Goal: Transaction & Acquisition: Purchase product/service

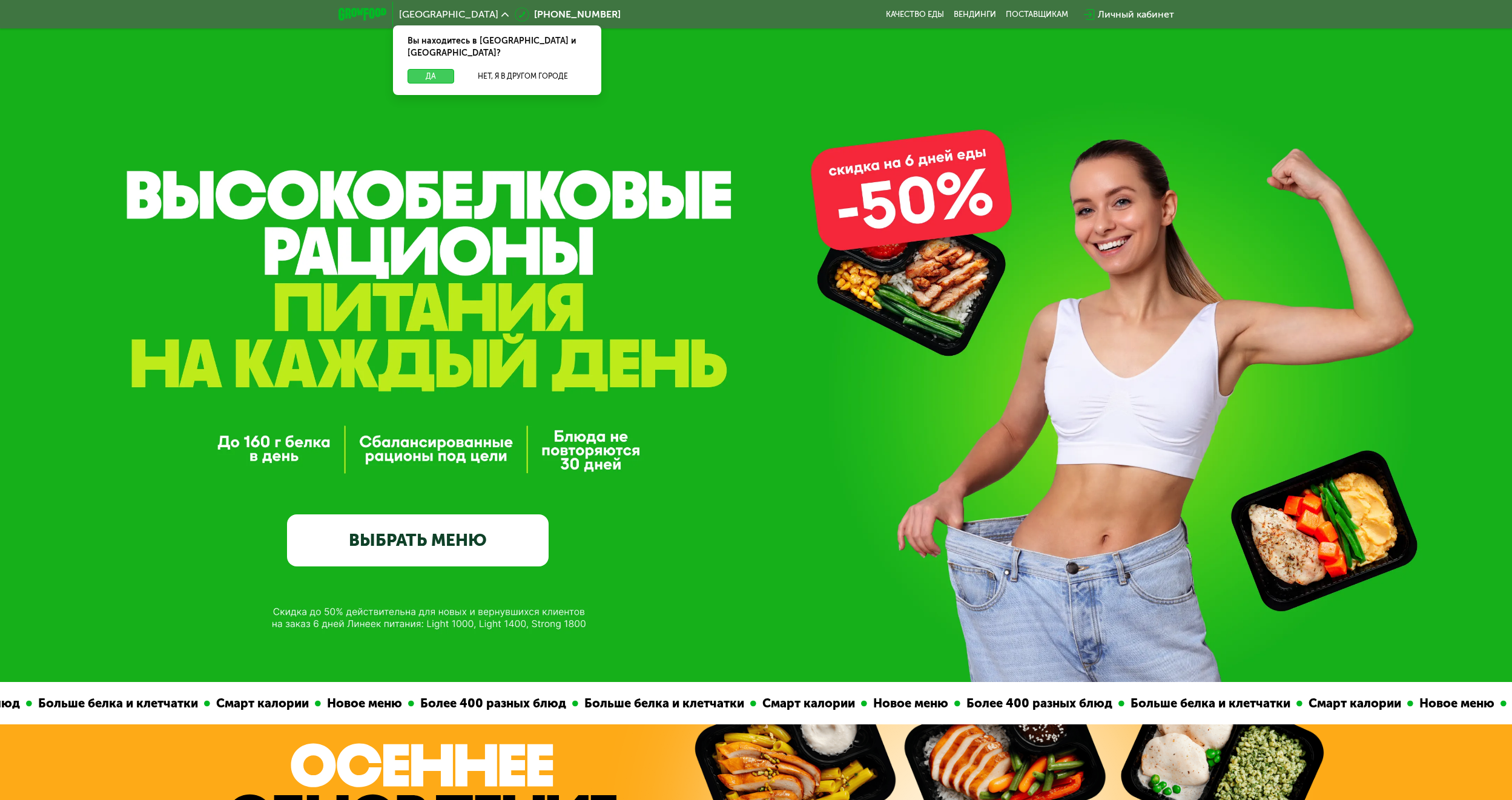
click at [436, 69] on button "Да" at bounding box center [430, 76] width 47 height 14
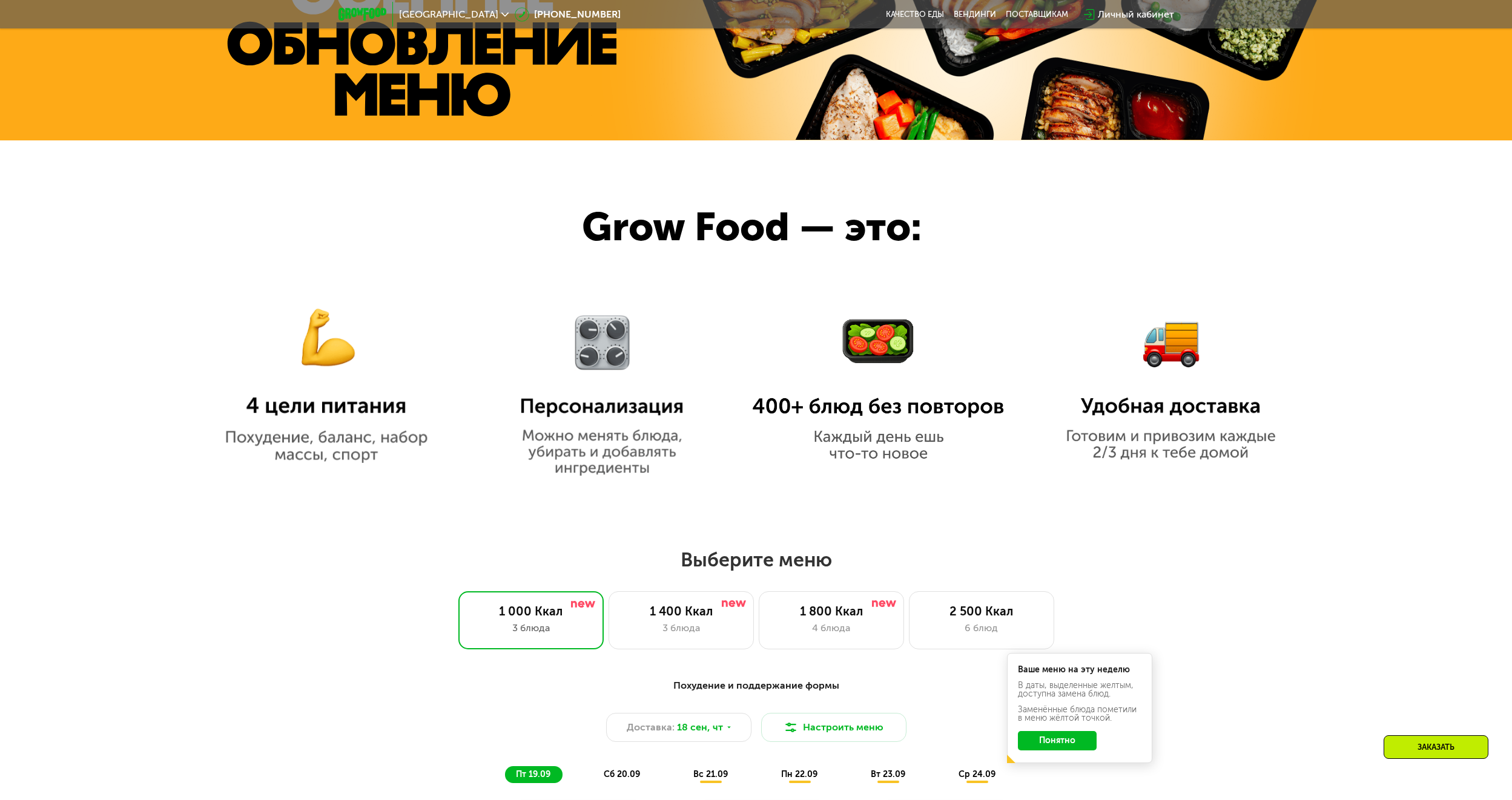
scroll to position [848, 0]
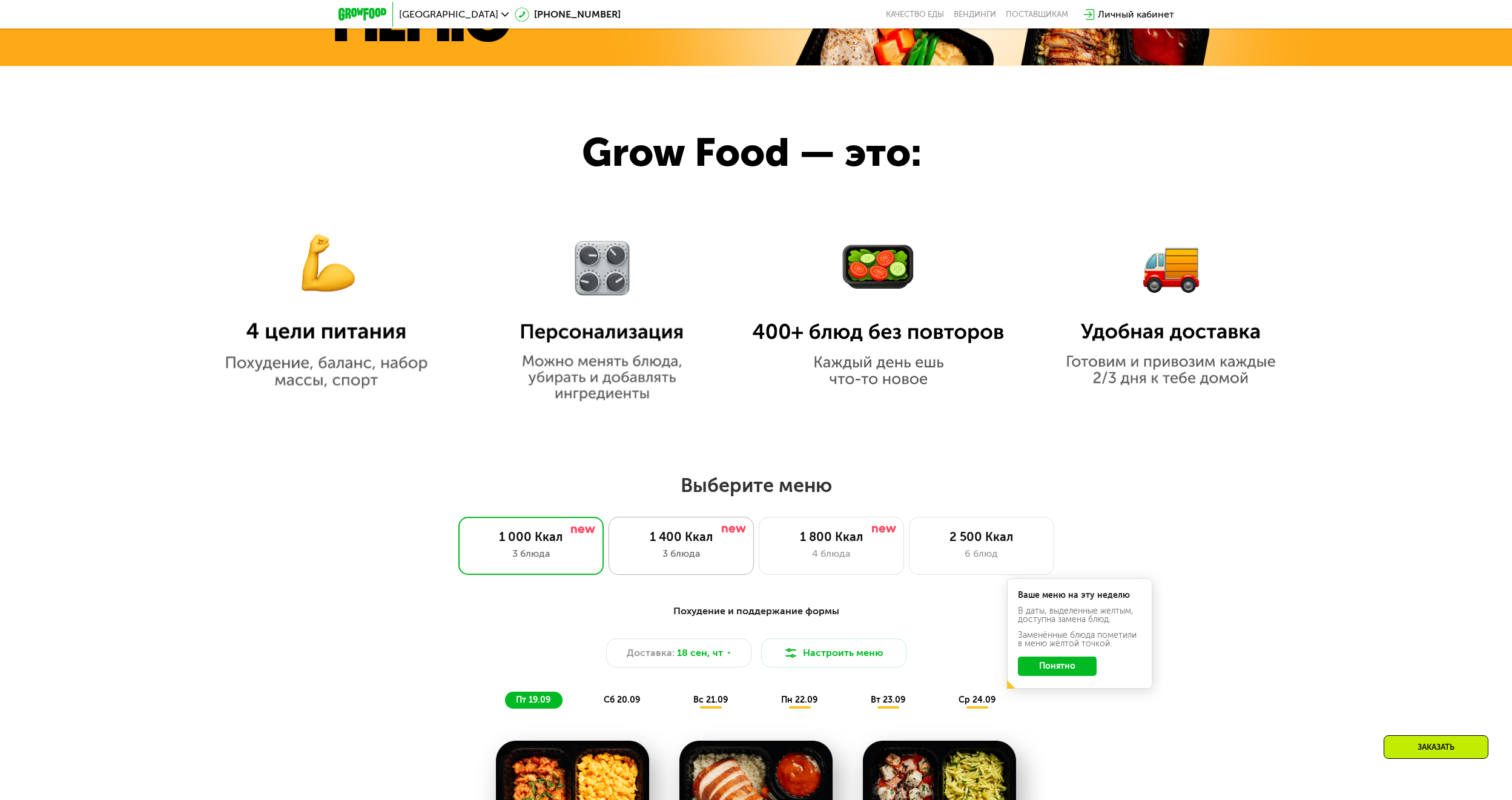
click at [686, 542] on div "1 400 Ккал" at bounding box center [681, 537] width 120 height 14
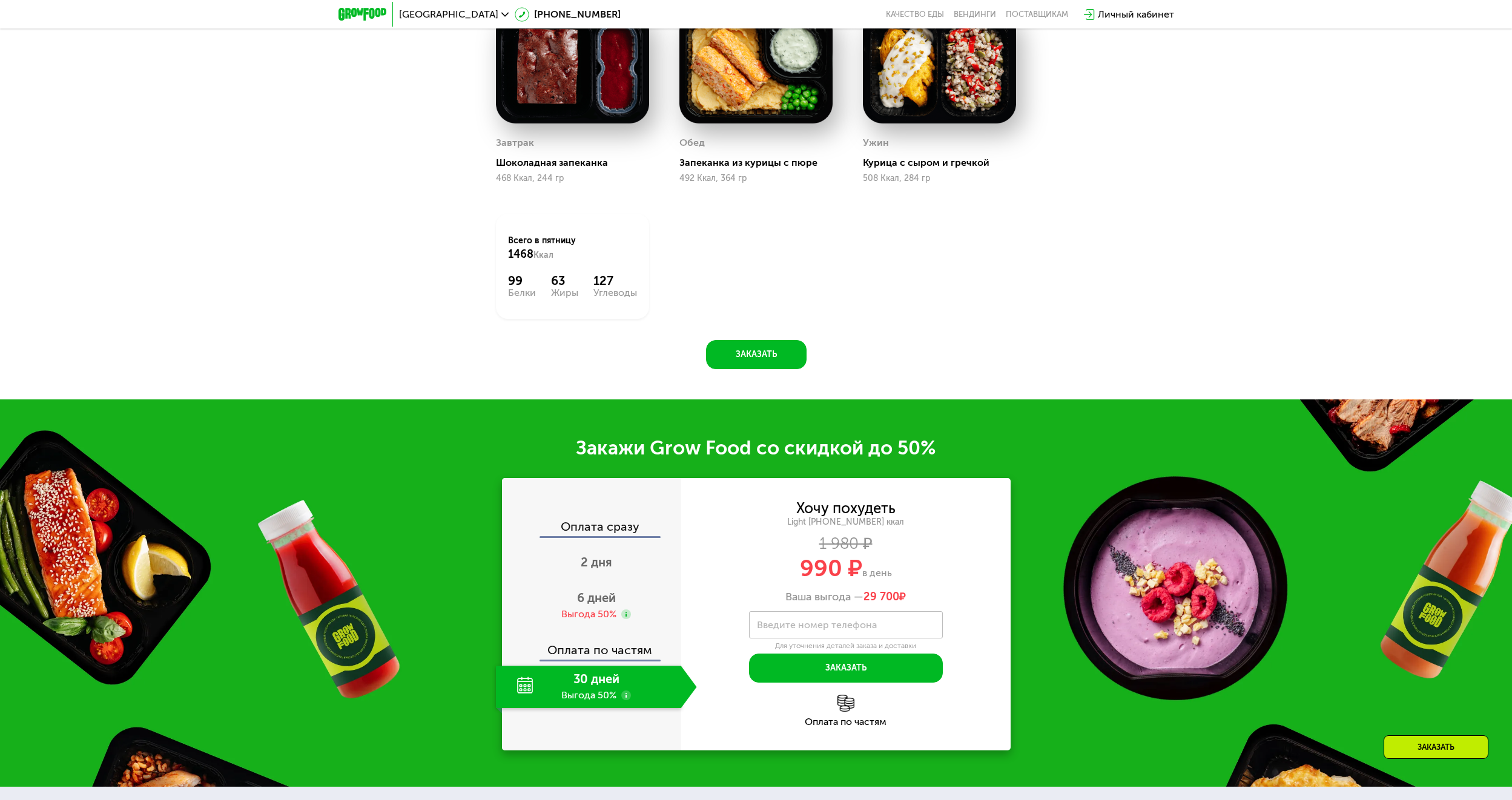
scroll to position [1635, 0]
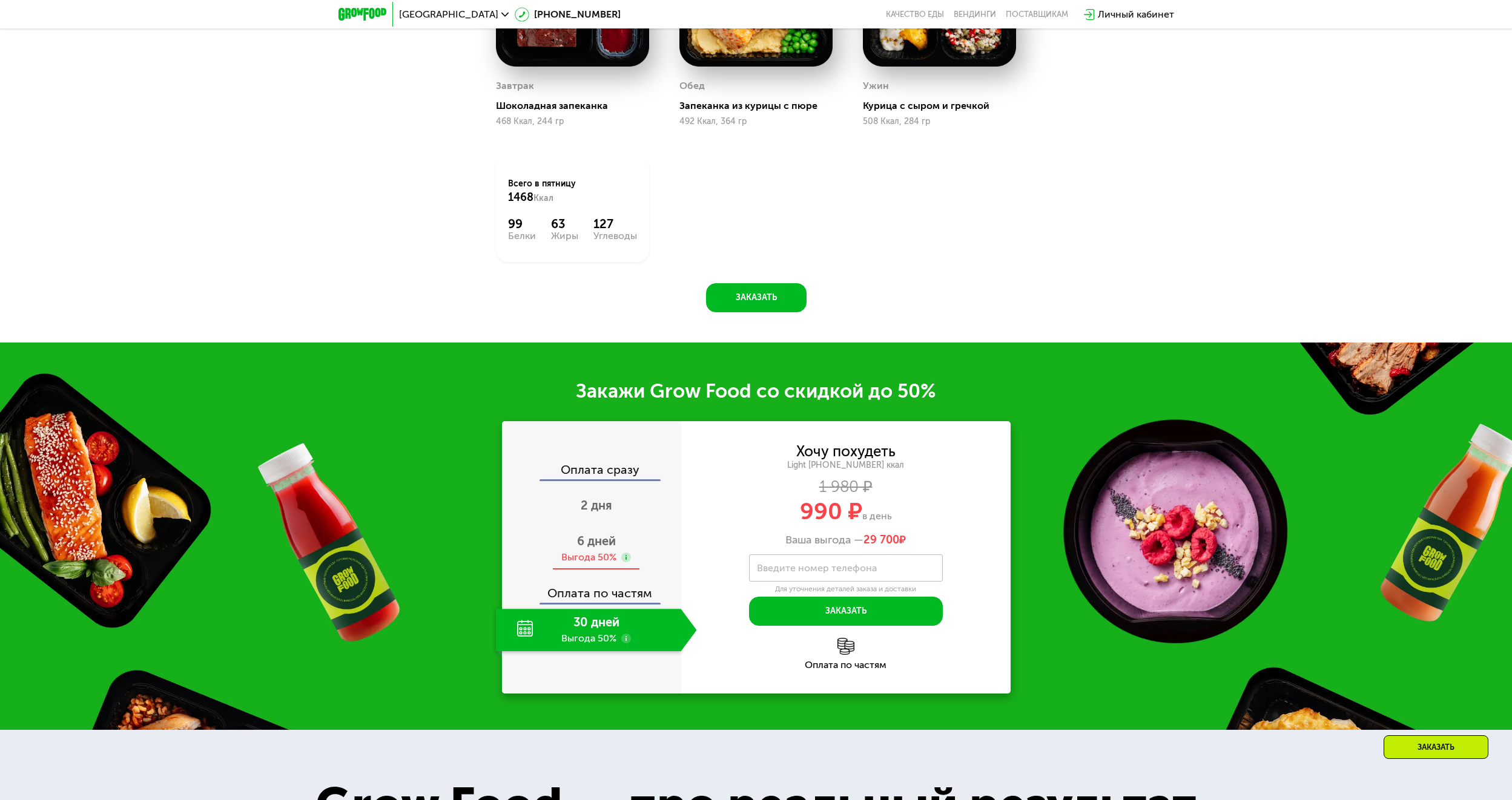
click at [592, 548] on span "6 дней" at bounding box center [596, 541] width 39 height 14
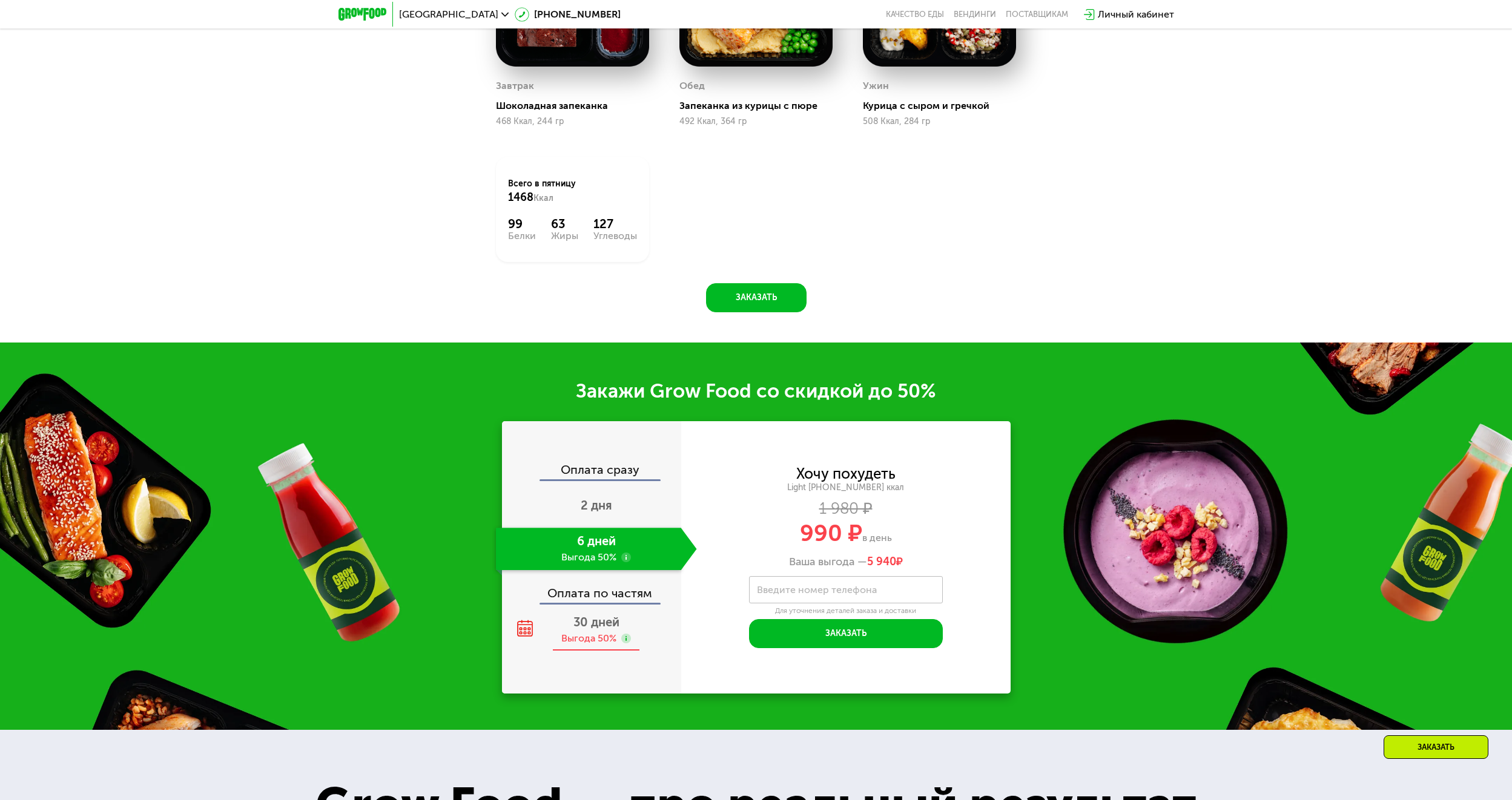
click at [604, 636] on div "30 дней Выгода 50%" at bounding box center [596, 630] width 201 height 43
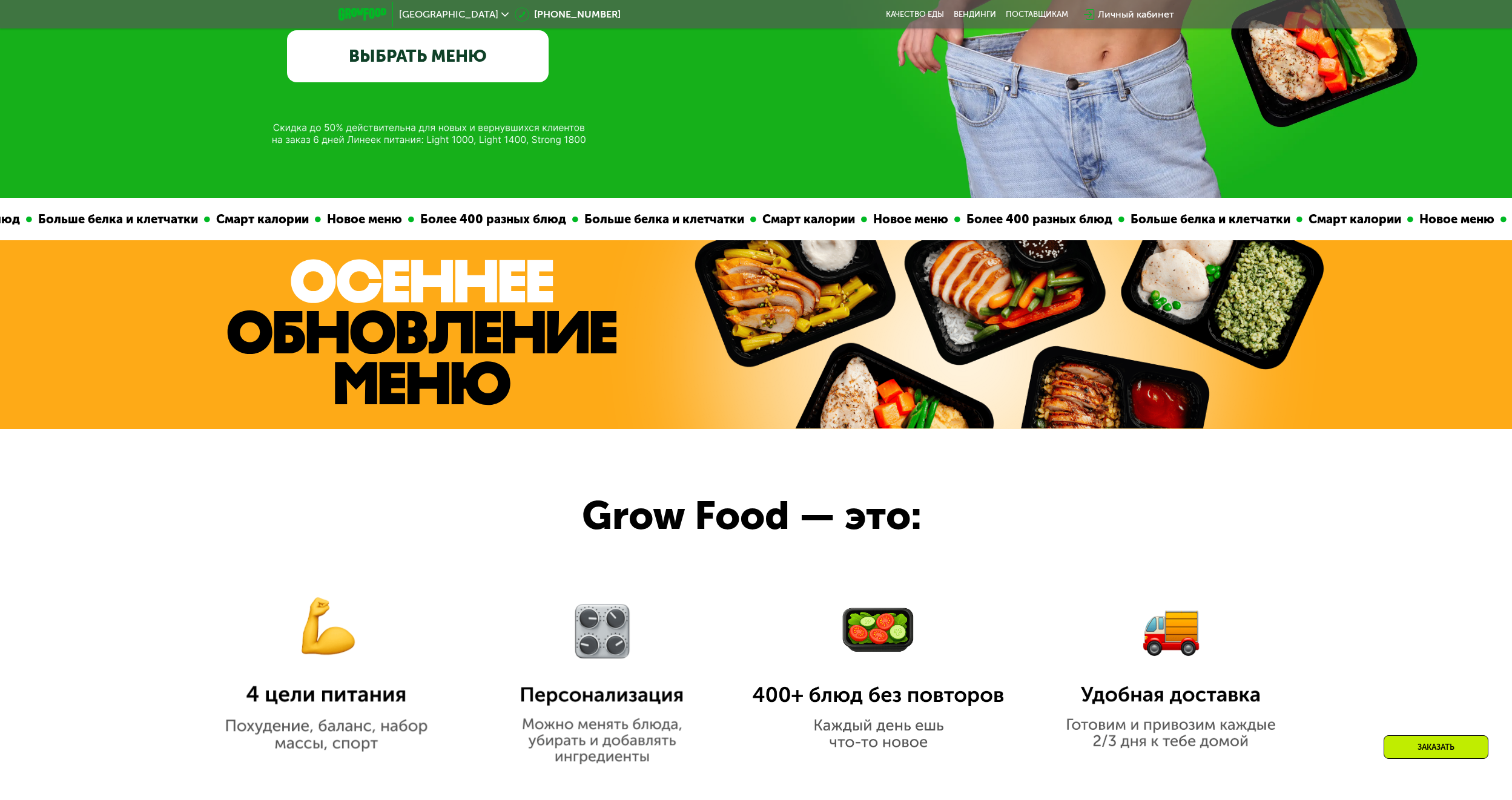
scroll to position [121, 0]
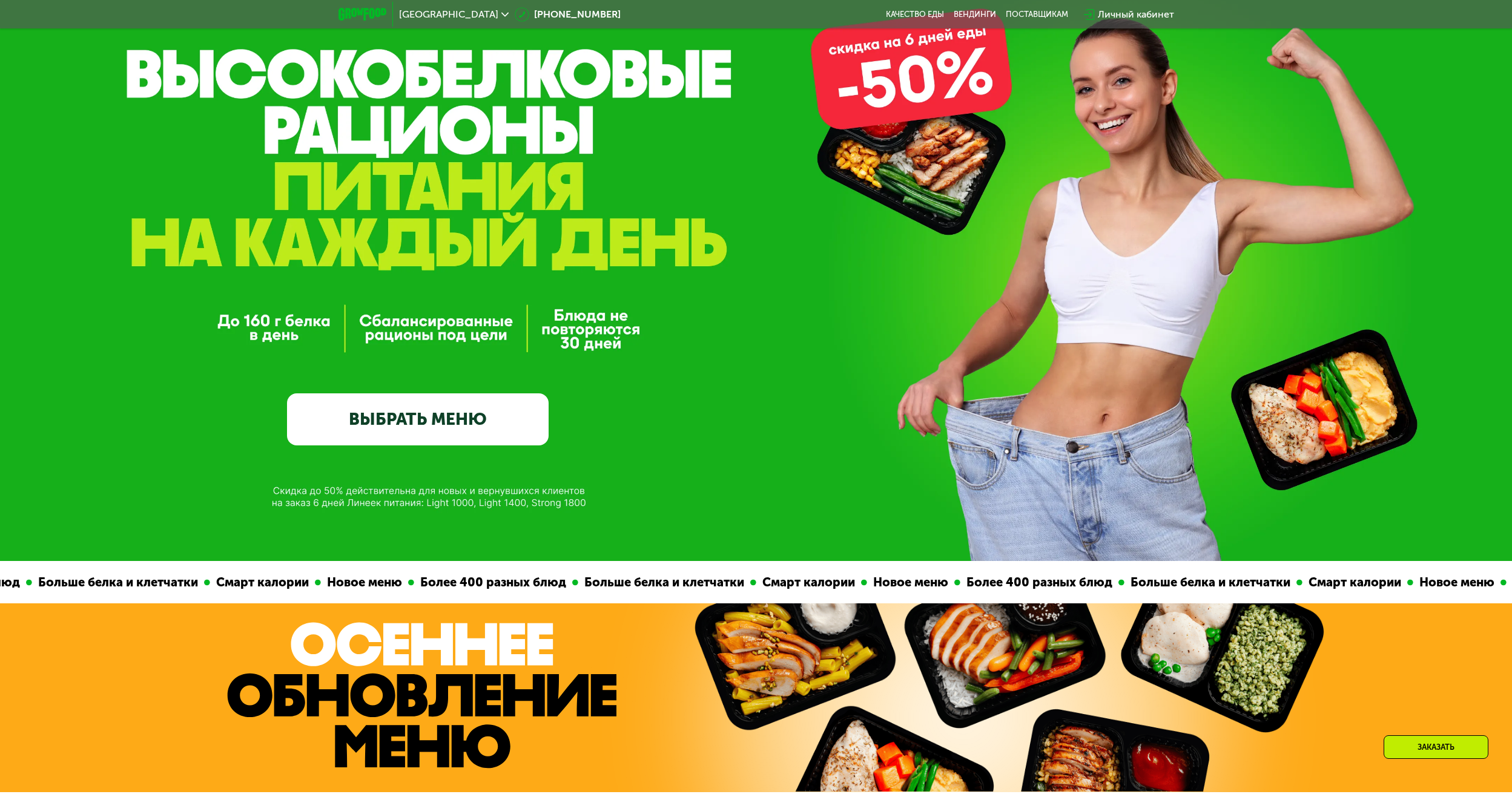
click at [425, 417] on link "ВЫБРАТЬ МЕНЮ" at bounding box center [417, 419] width 262 height 53
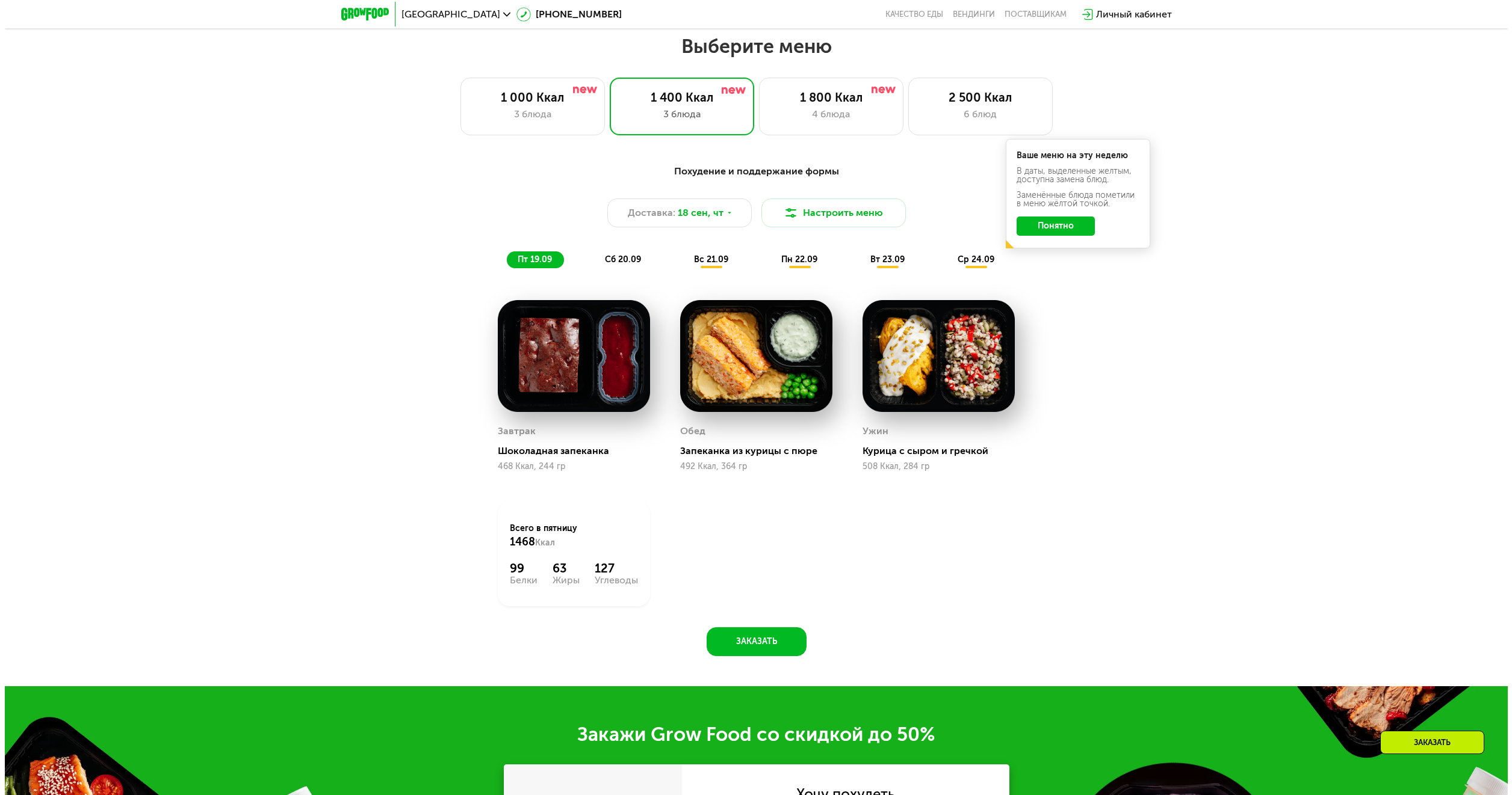
scroll to position [1288, 0]
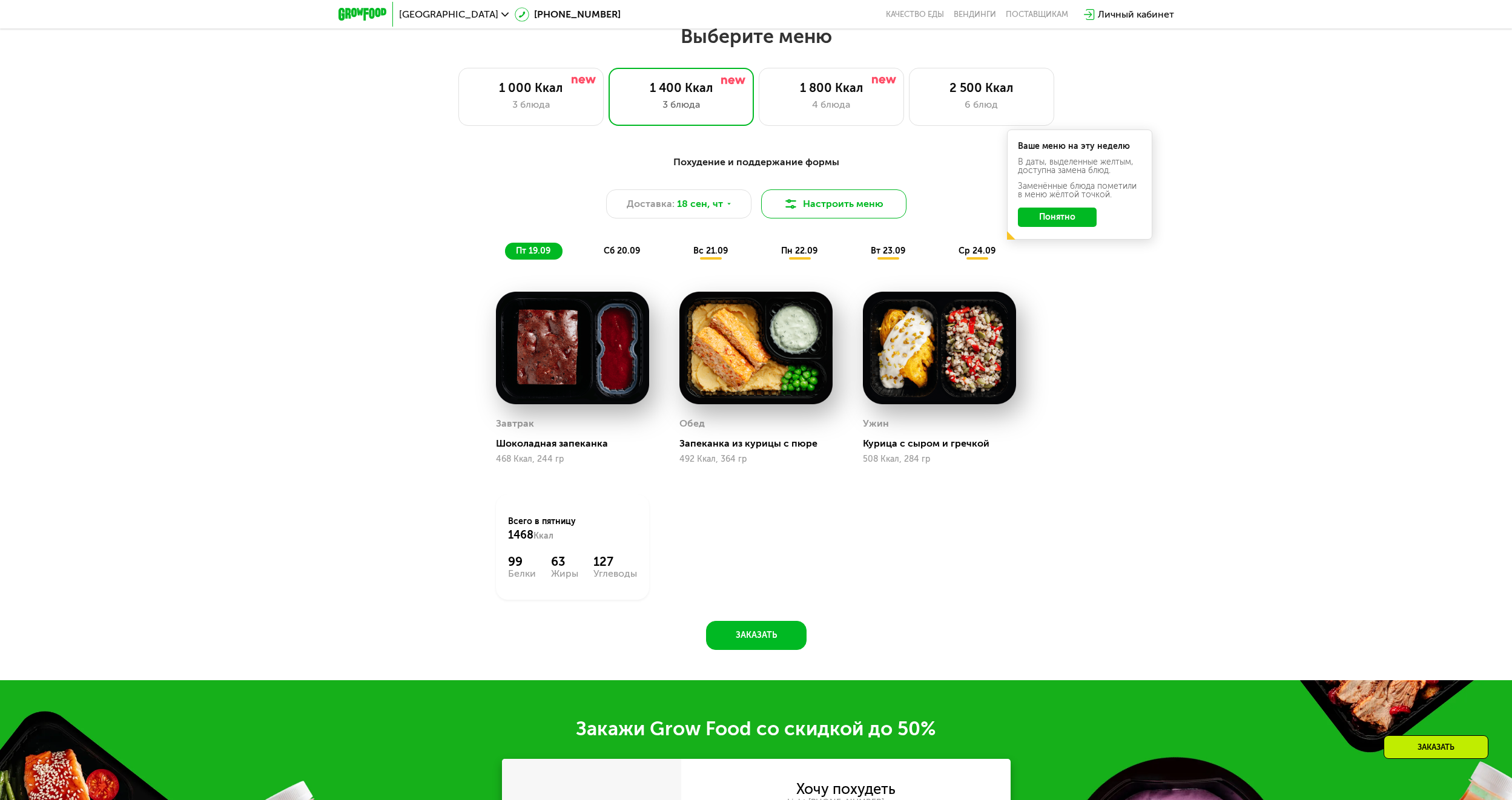
click at [837, 205] on button "Настроить меню" at bounding box center [834, 204] width 146 height 29
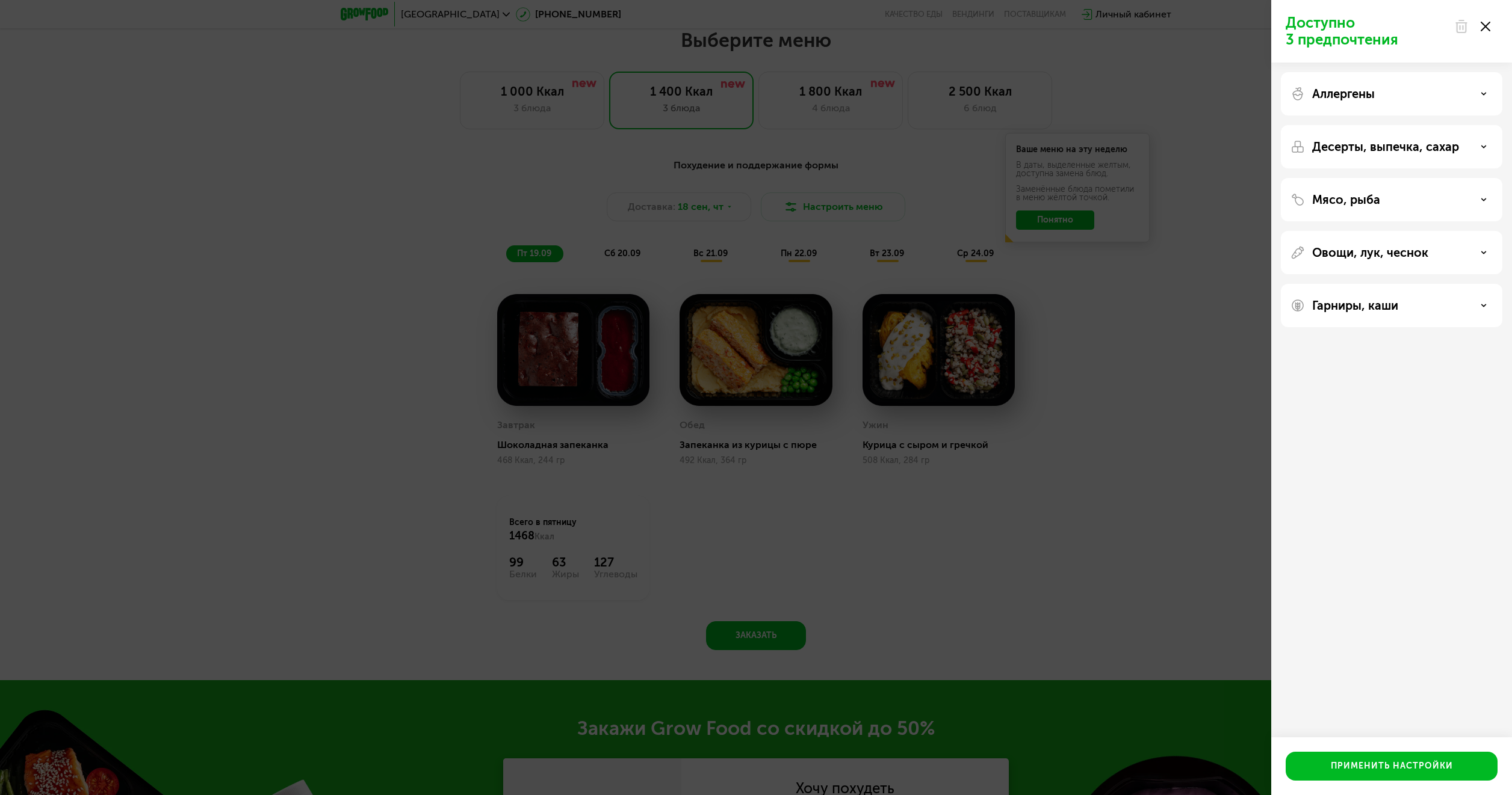
click at [1457, 100] on div "Аллергены" at bounding box center [1392, 94] width 202 height 14
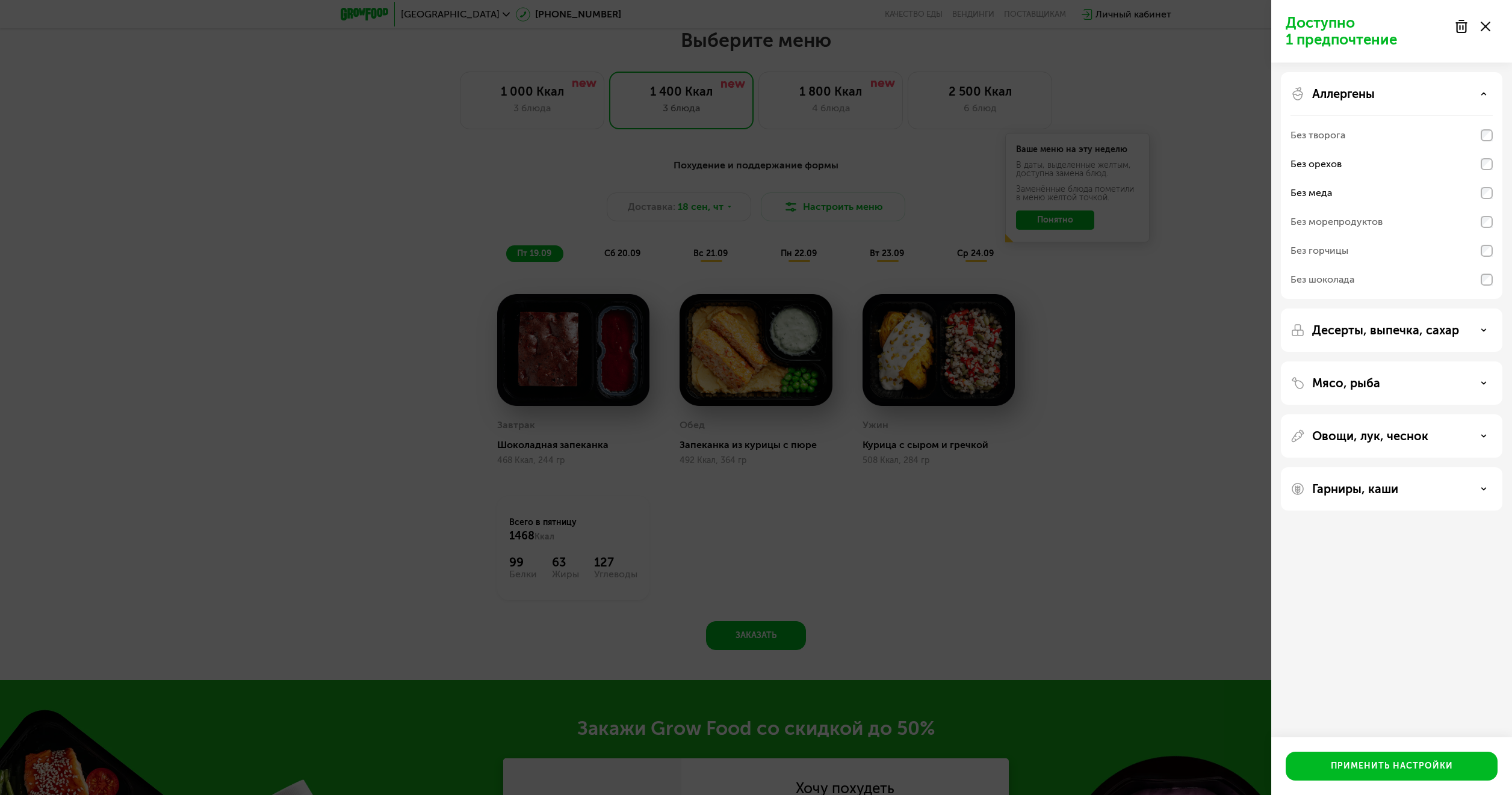
click at [1410, 324] on p "Десерты, выпечка, сахар" at bounding box center [1385, 330] width 147 height 14
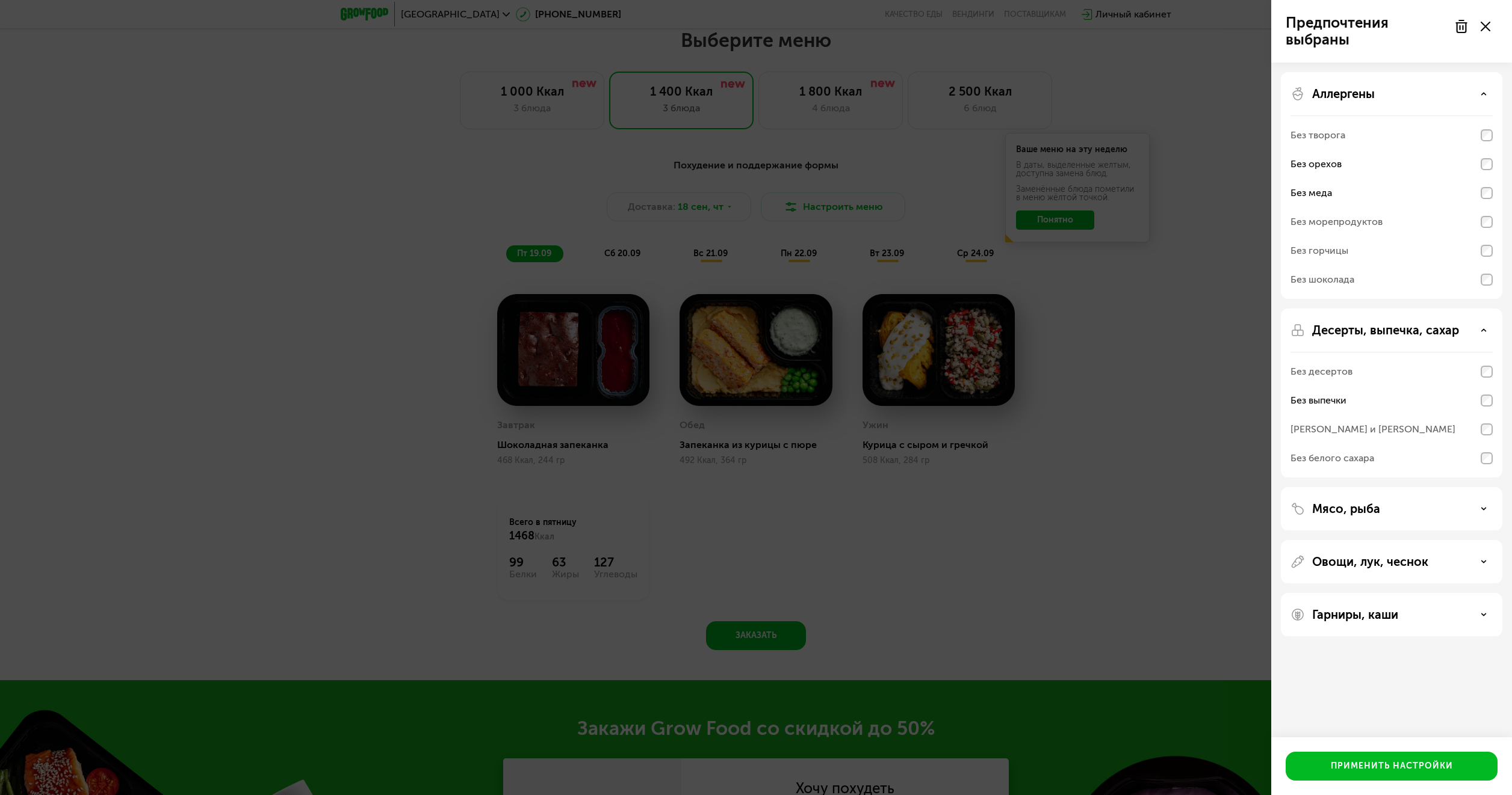
click at [1489, 423] on div "[PERSON_NAME] и [PERSON_NAME]" at bounding box center [1392, 430] width 202 height 29
click at [1425, 516] on div "Мясо, рыба" at bounding box center [1391, 509] width 221 height 43
click at [1489, 504] on div "Мясо, рыба" at bounding box center [1392, 509] width 202 height 14
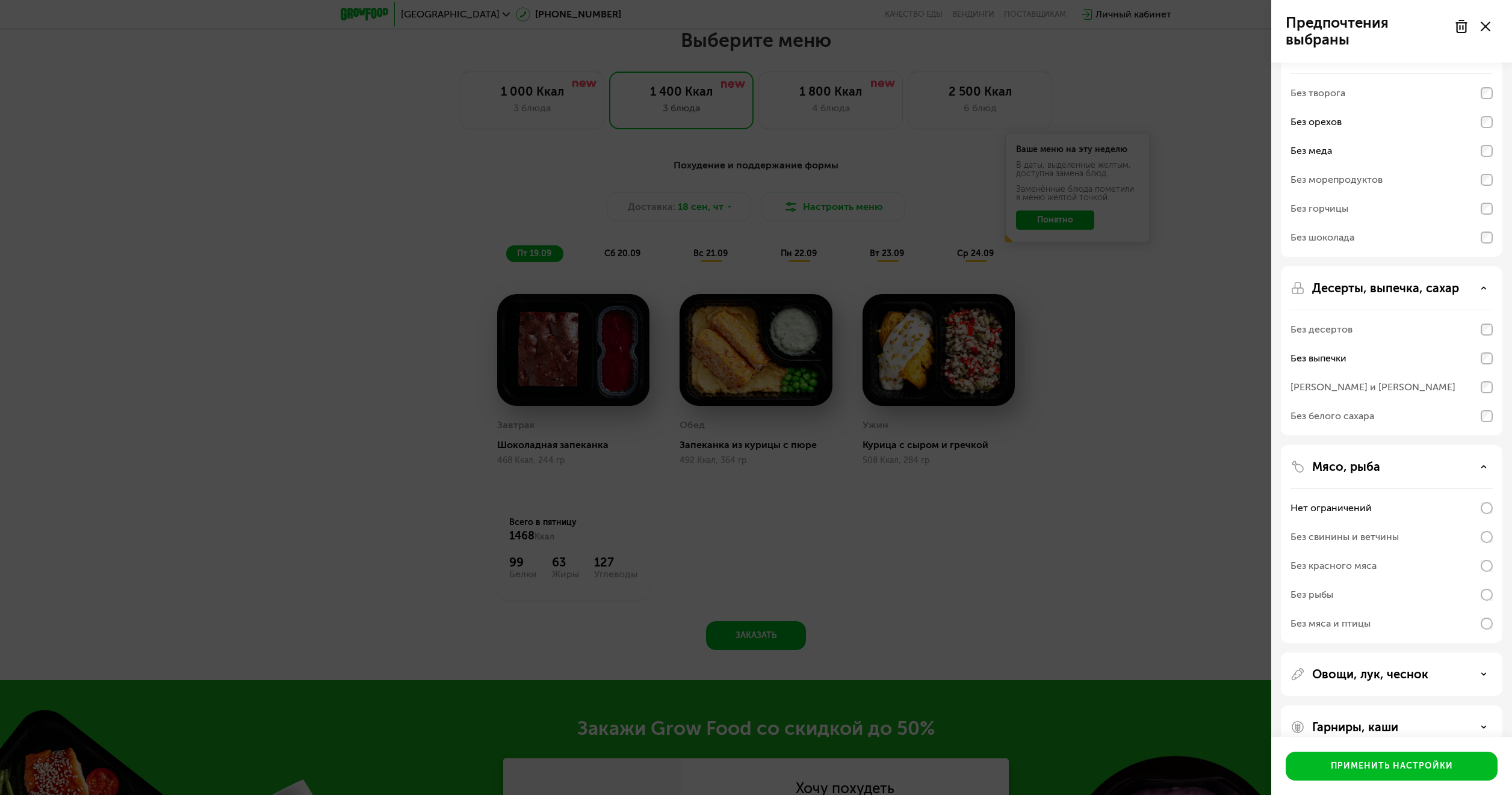
scroll to position [60, 0]
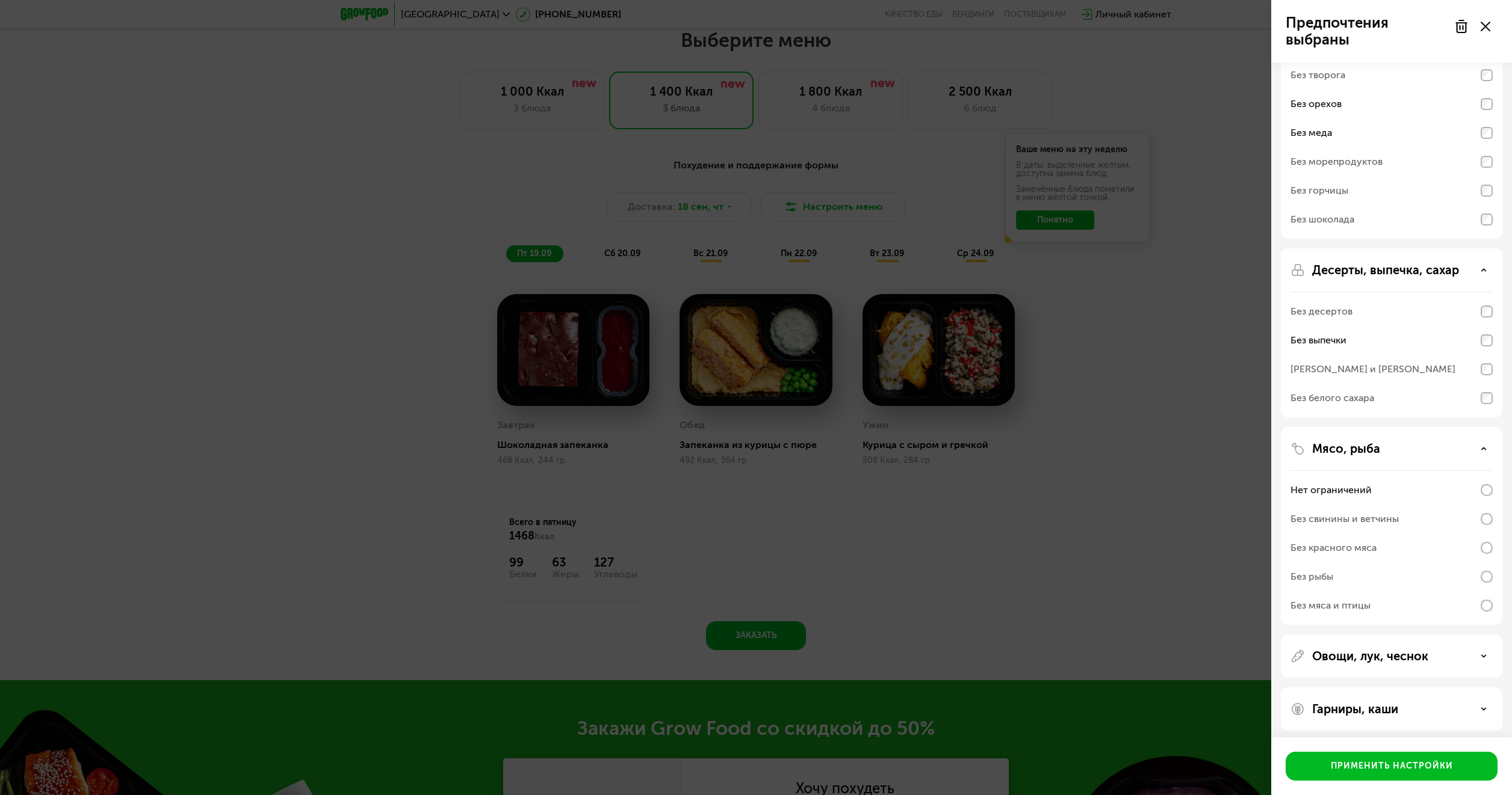
click at [1341, 520] on div "Без свинины и ветчины" at bounding box center [1344, 519] width 108 height 14
click at [1344, 603] on div "Без мяса и птицы" at bounding box center [1331, 600] width 80 height 14
click at [1325, 569] on div "Без рыбы" at bounding box center [1312, 572] width 43 height 14
click at [1370, 652] on p "Овощи, лук, чеснок" at bounding box center [1370, 651] width 116 height 14
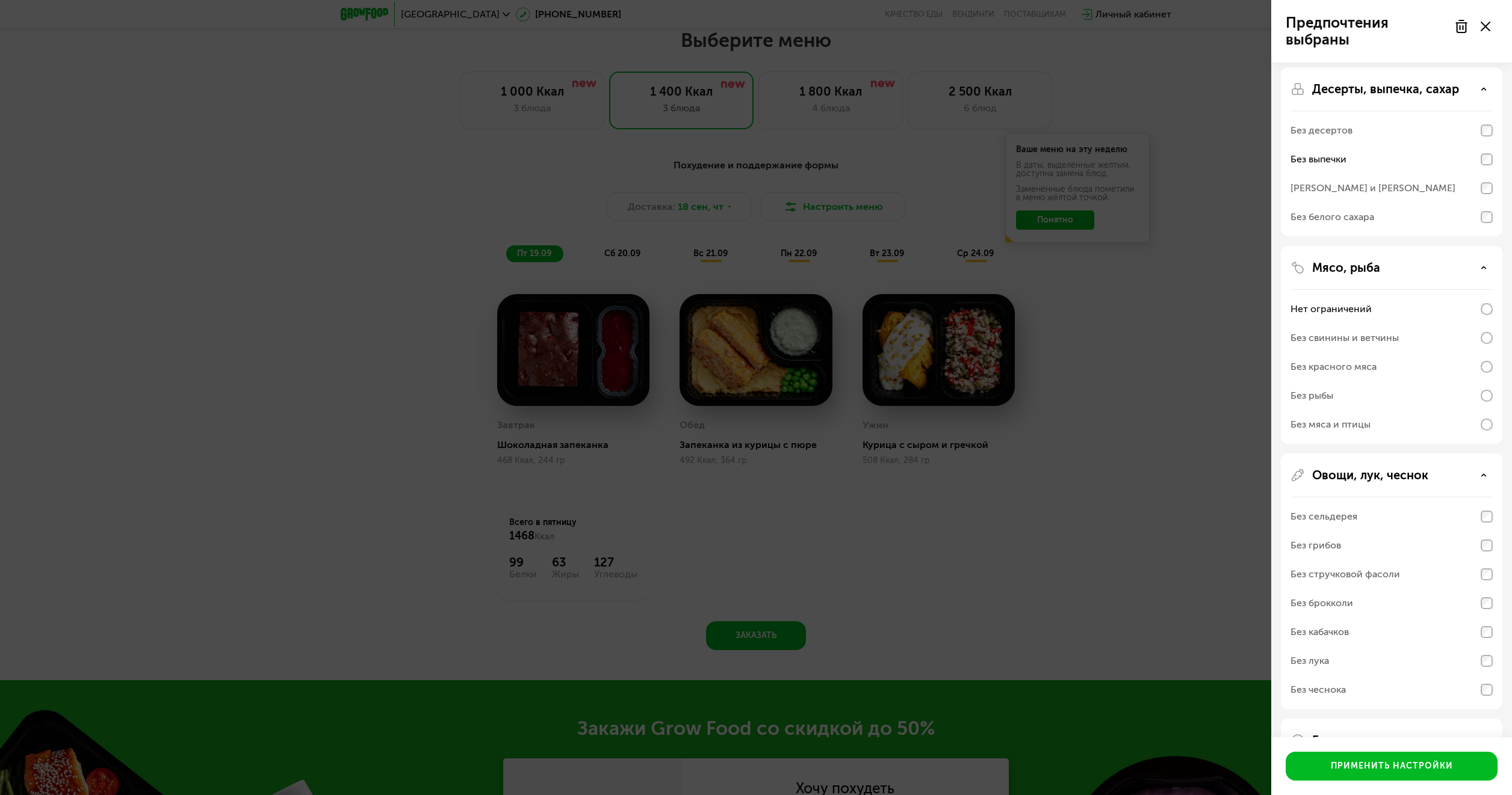
scroll to position [246, 0]
click at [1486, 519] on div "Без сельдерея" at bounding box center [1392, 512] width 202 height 29
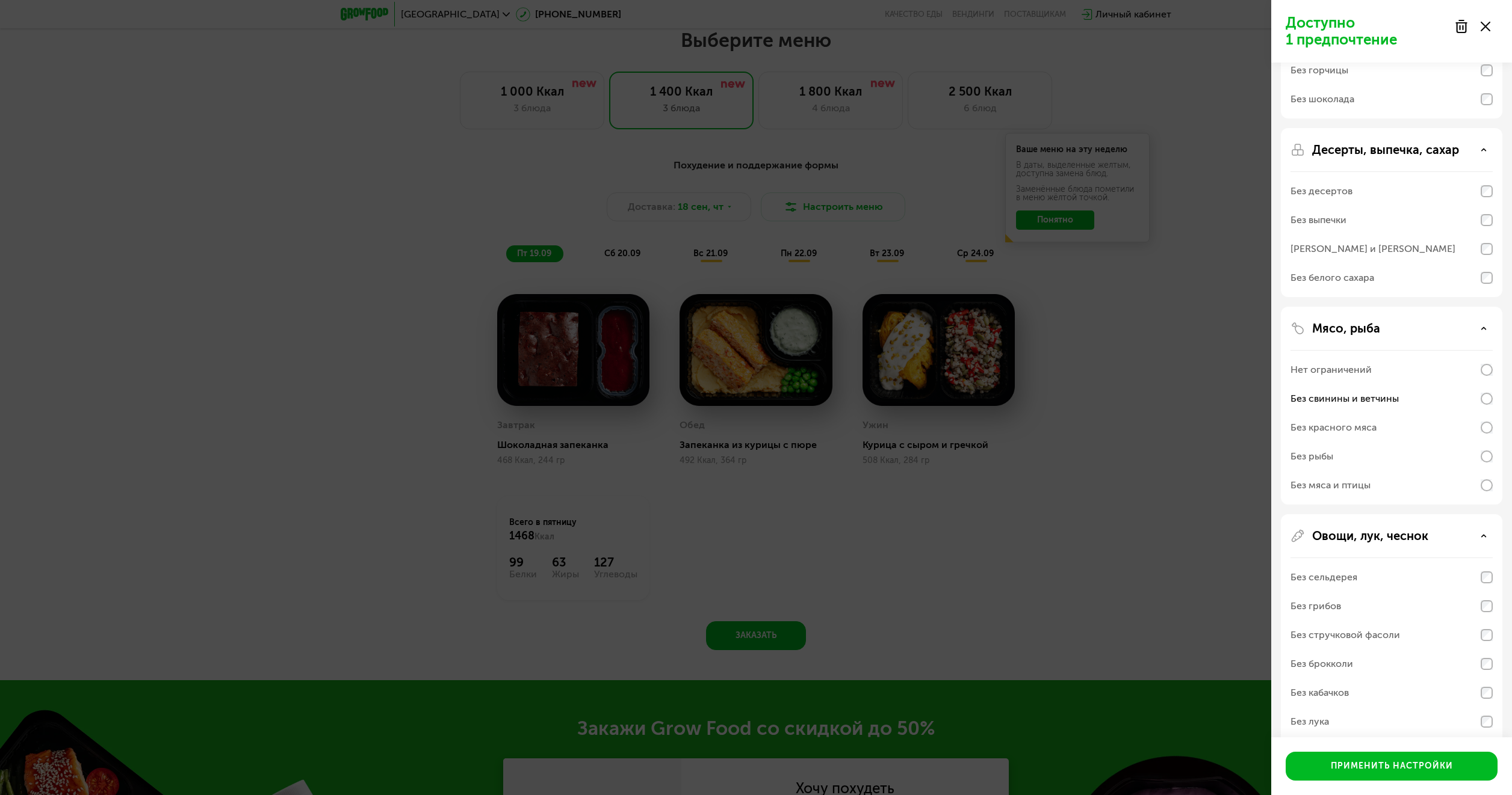
scroll to position [278, 0]
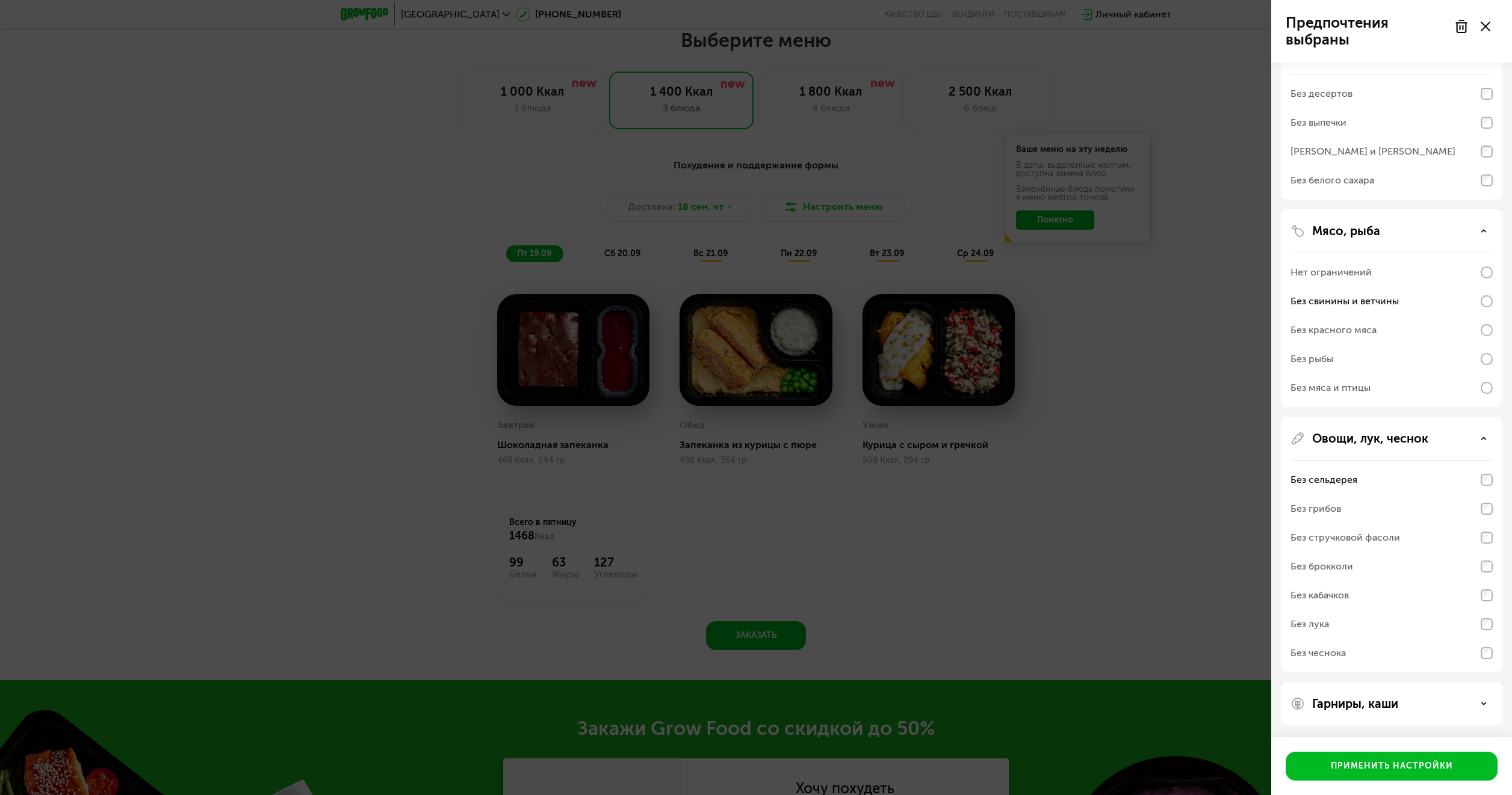
click at [1453, 697] on div "Гарниры, каши" at bounding box center [1392, 704] width 202 height 14
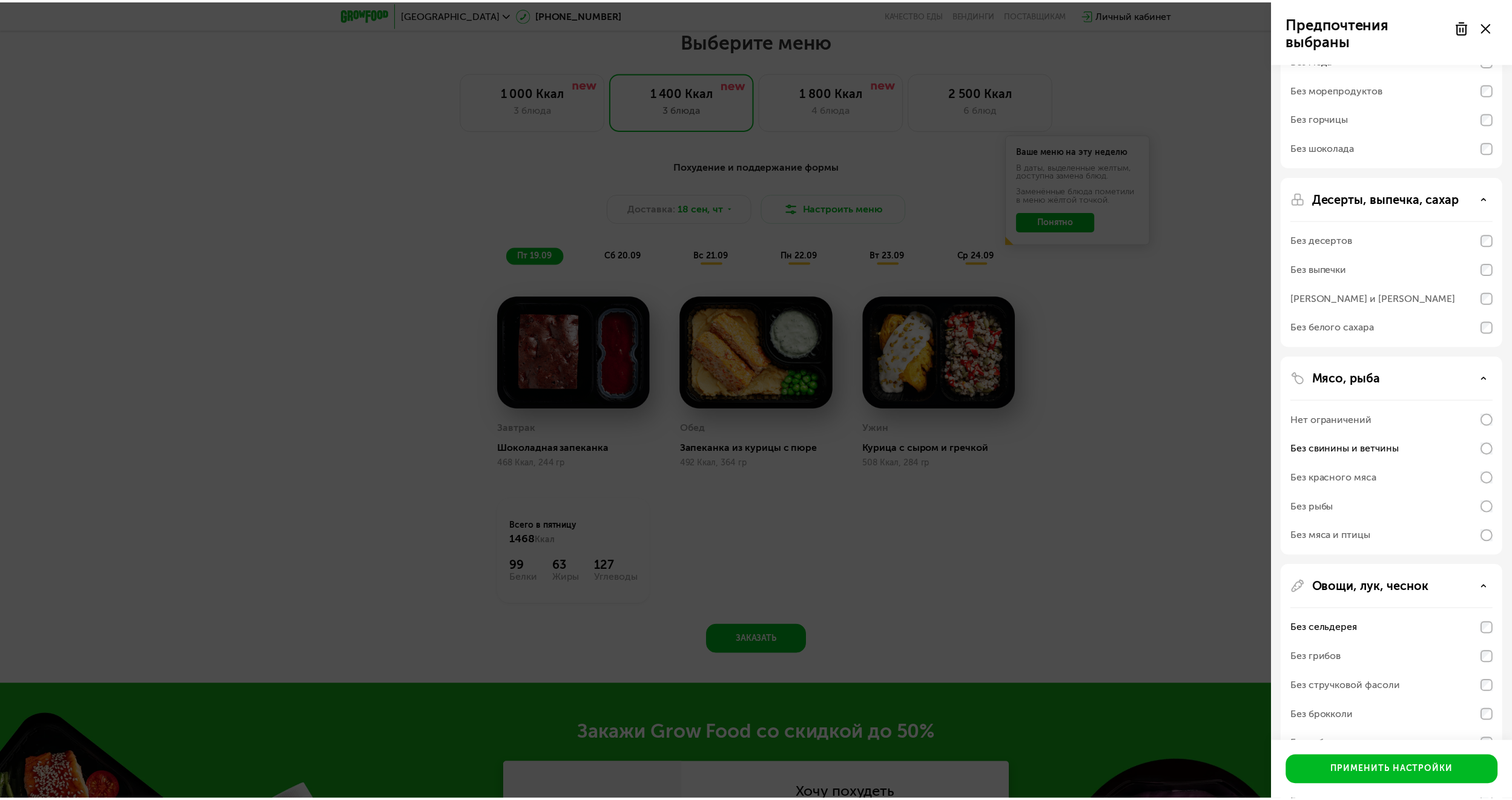
scroll to position [133, 0]
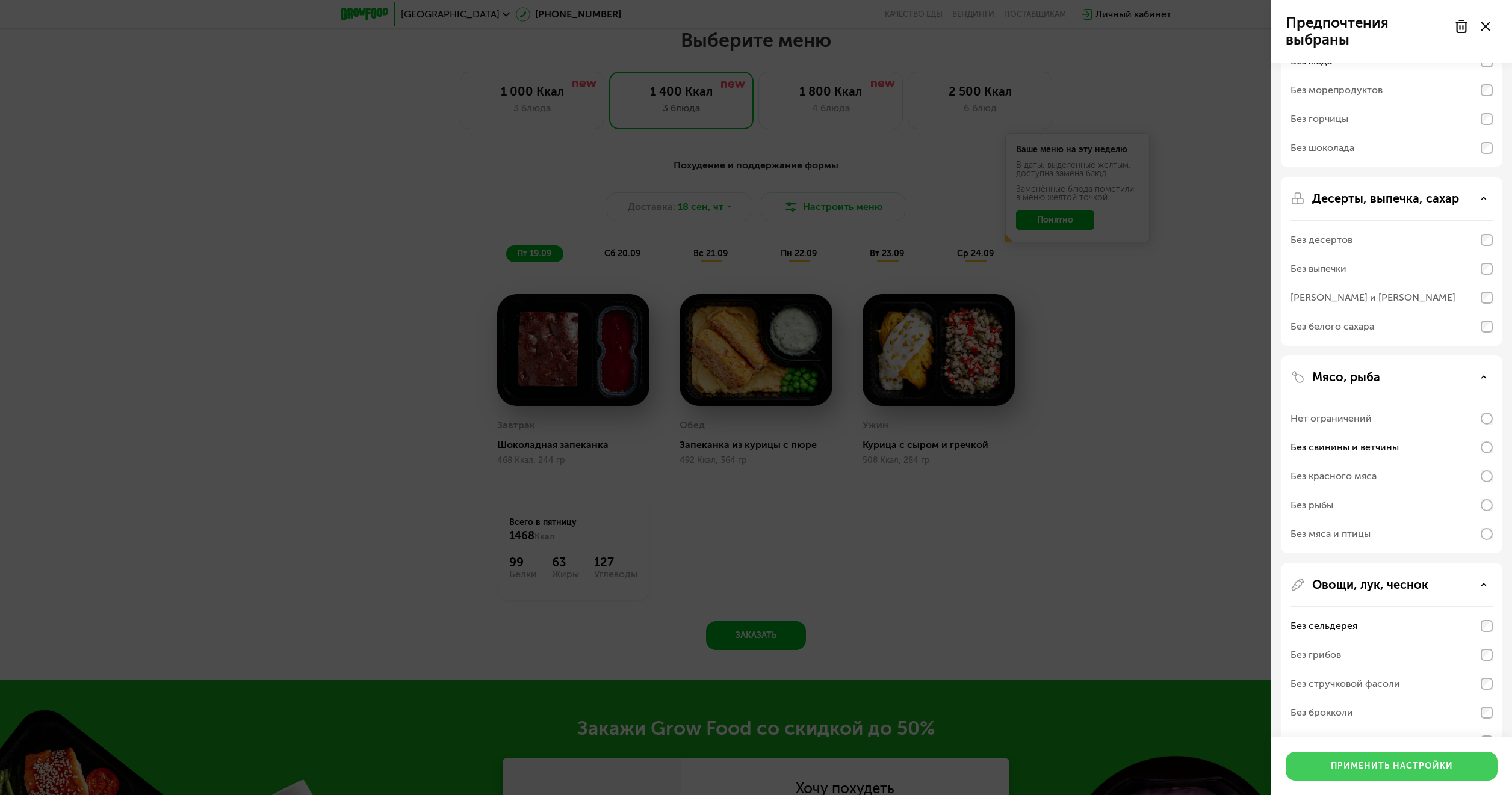
click at [1420, 762] on div "Применить настройки" at bounding box center [1392, 766] width 122 height 12
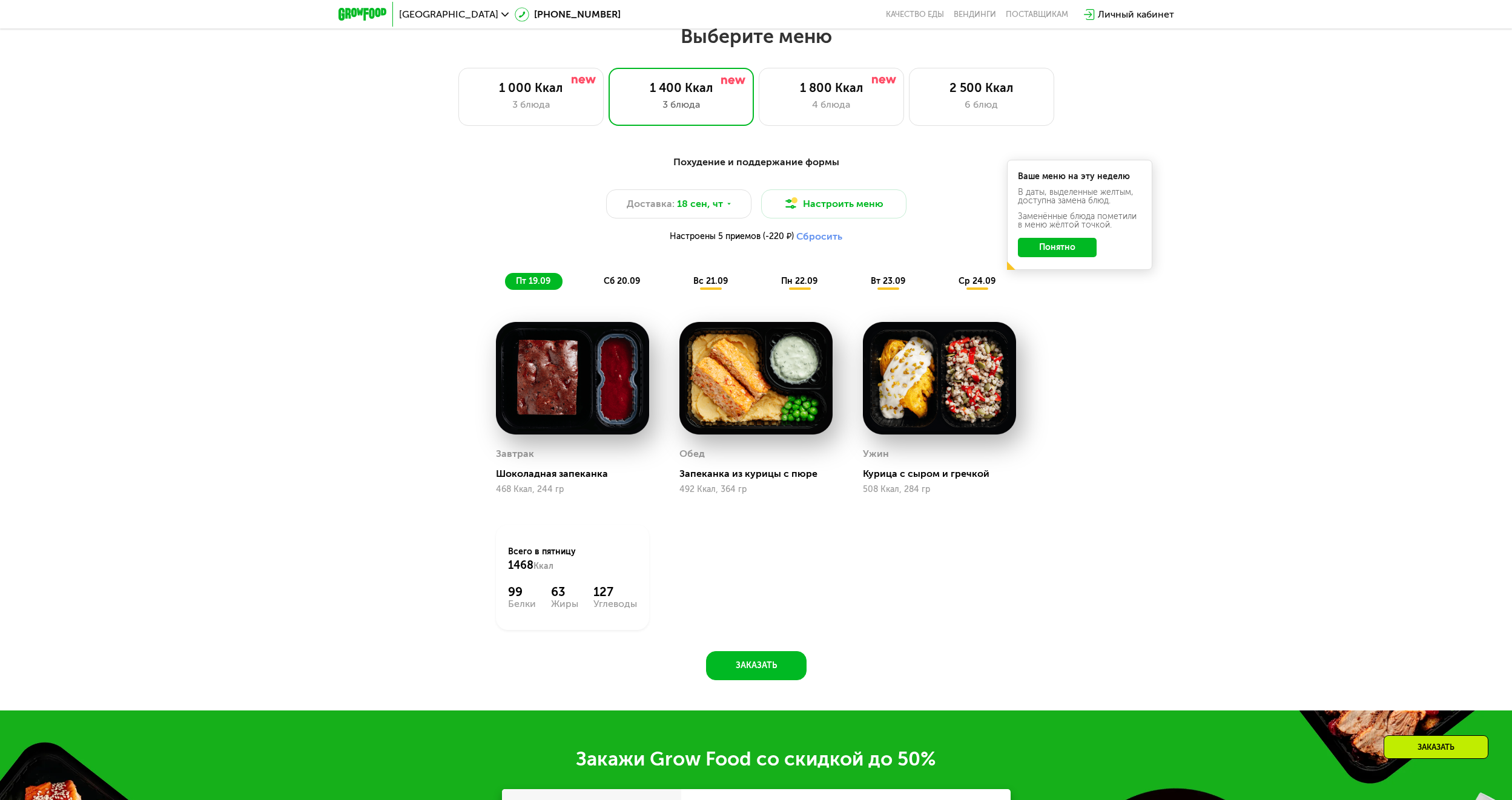
click at [617, 283] on span "сб 20.09" at bounding box center [622, 281] width 36 height 10
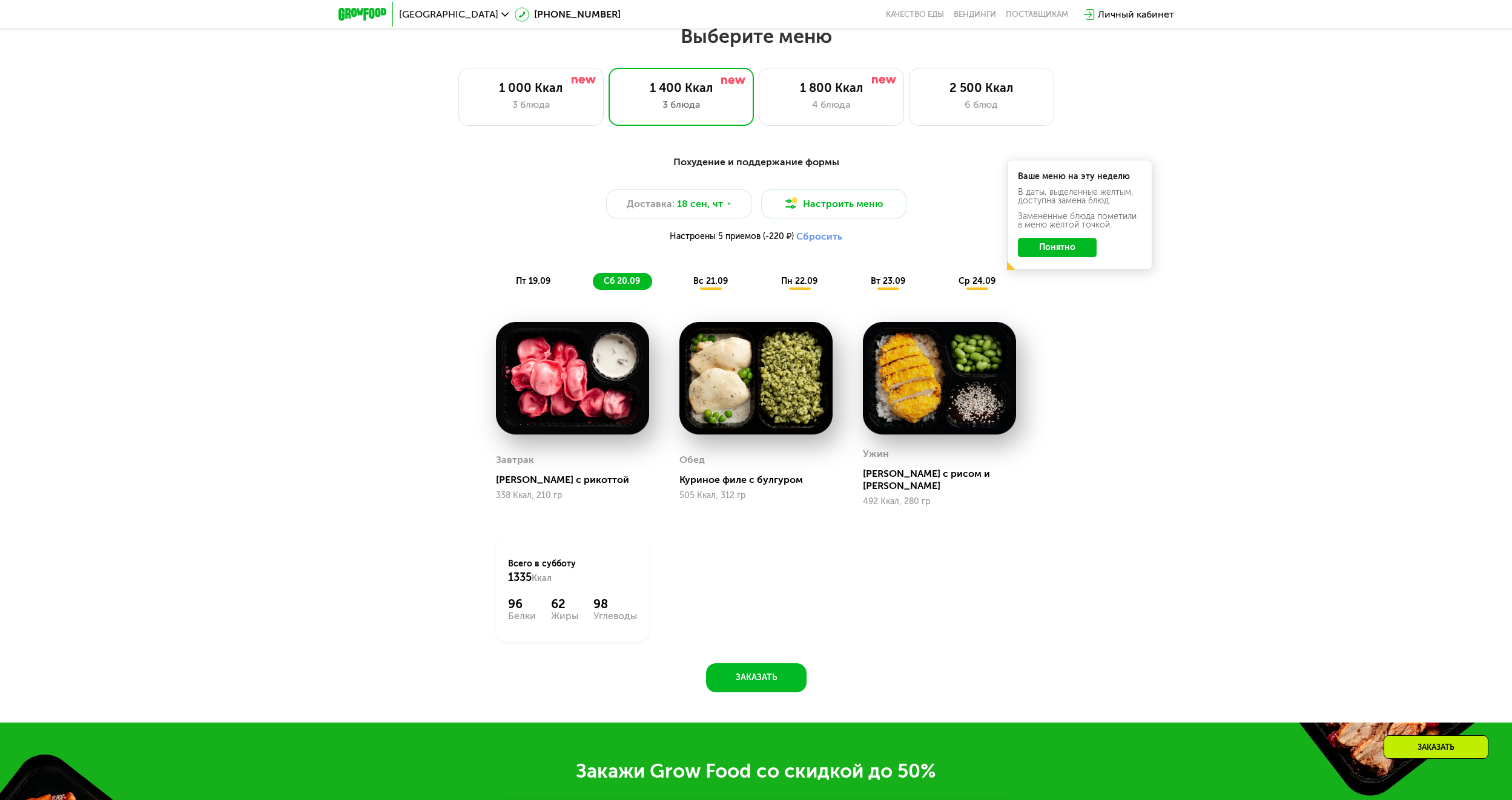
click at [709, 282] on span "вс 21.09" at bounding box center [711, 281] width 35 height 10
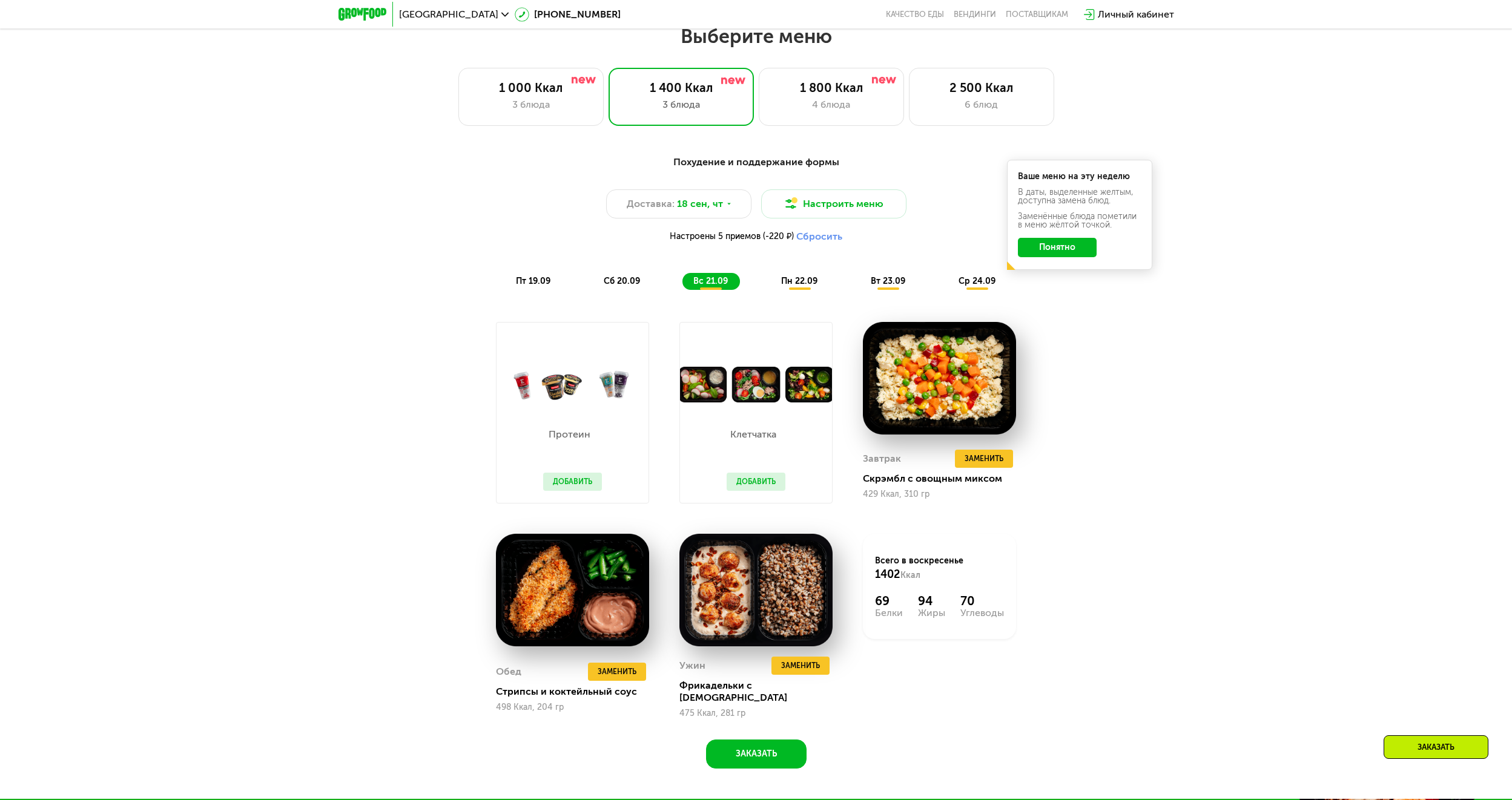
click at [801, 278] on div "пн 22.09" at bounding box center [800, 282] width 59 height 17
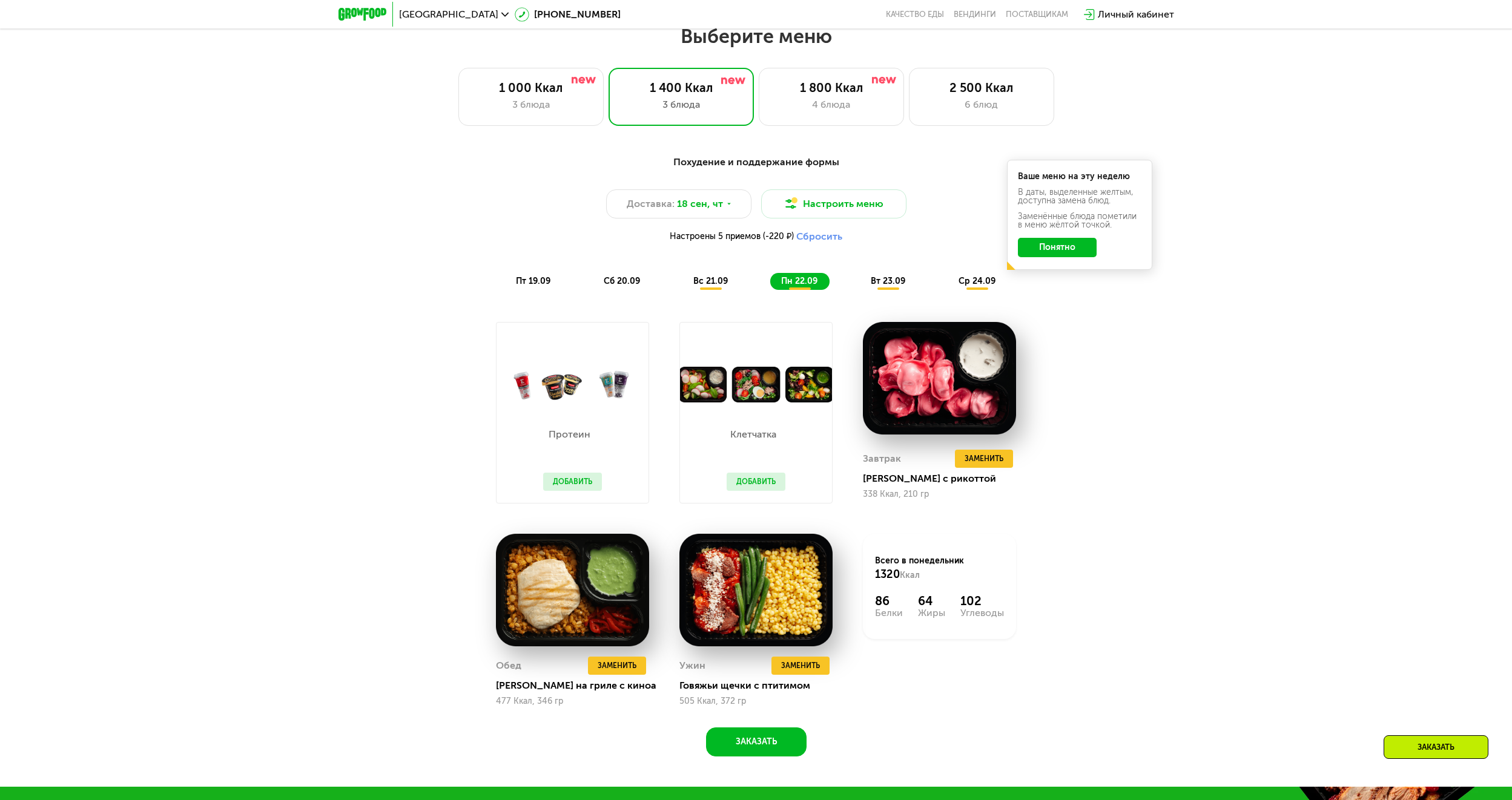
click at [759, 486] on button "Добавить" at bounding box center [756, 481] width 58 height 18
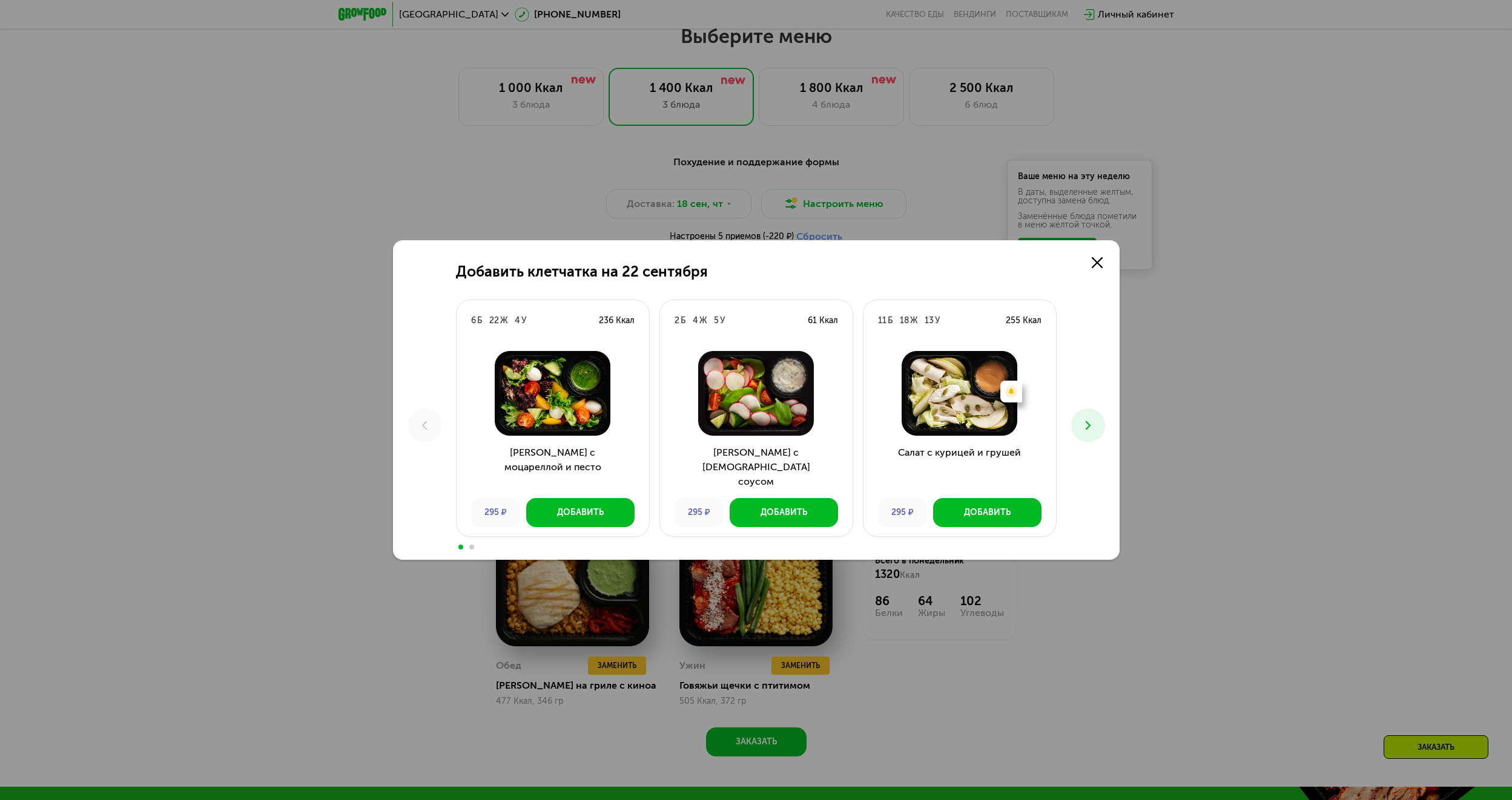
click at [1086, 419] on icon at bounding box center [1088, 425] width 14 height 14
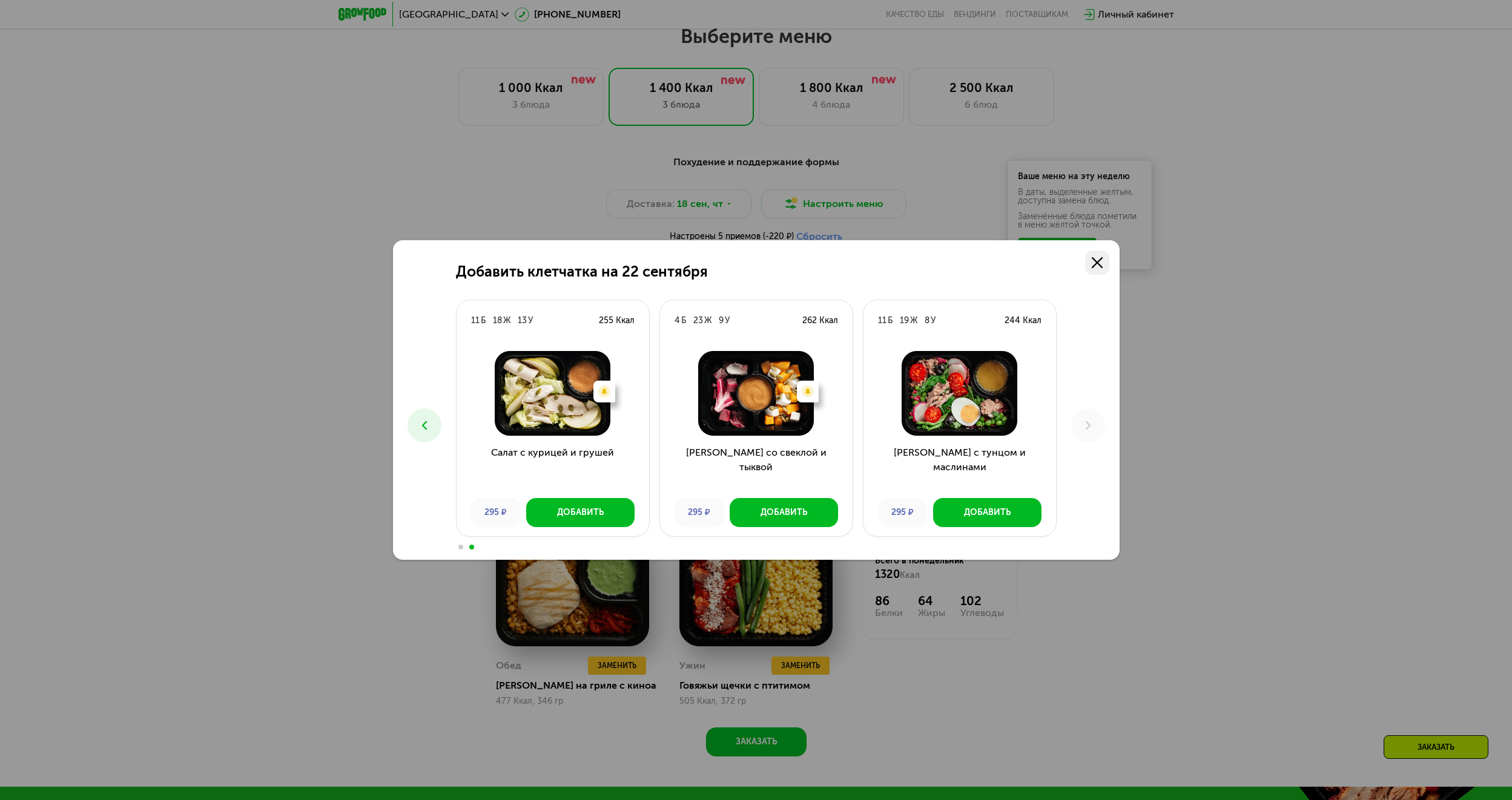
click at [1095, 260] on use at bounding box center [1097, 262] width 11 height 11
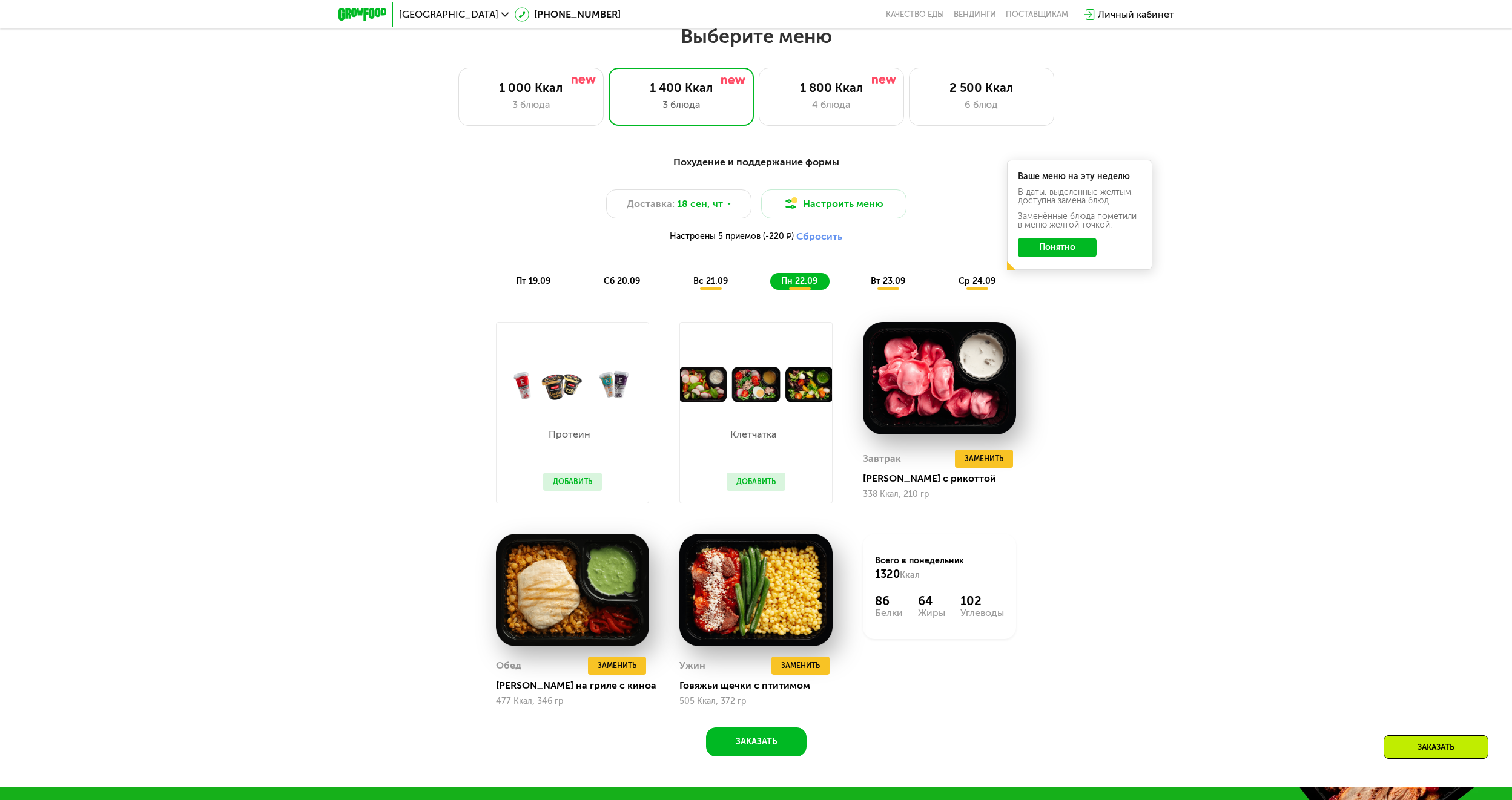
click at [580, 486] on button "Добавить" at bounding box center [572, 481] width 58 height 18
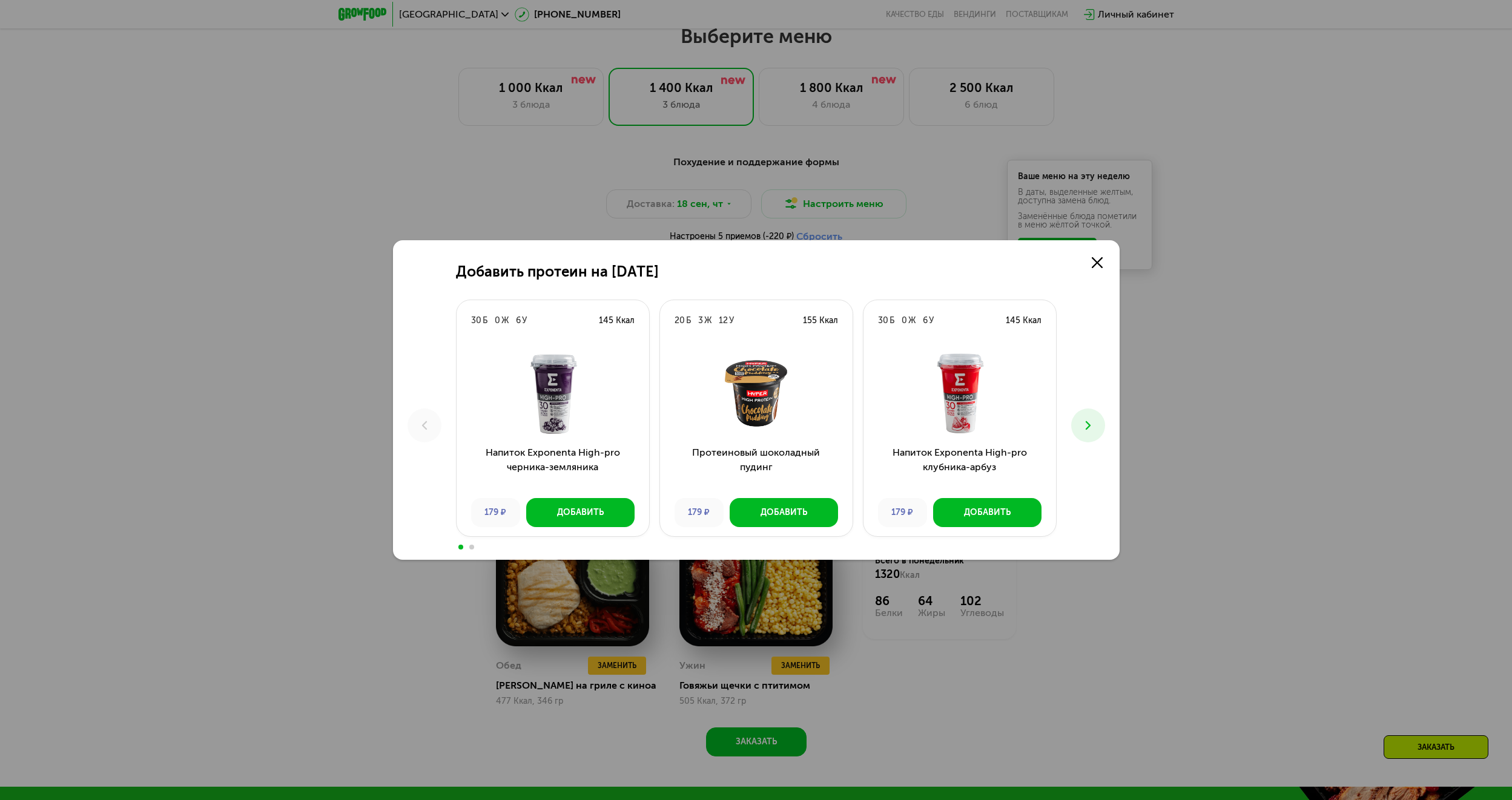
click at [1082, 421] on icon at bounding box center [1088, 425] width 14 height 14
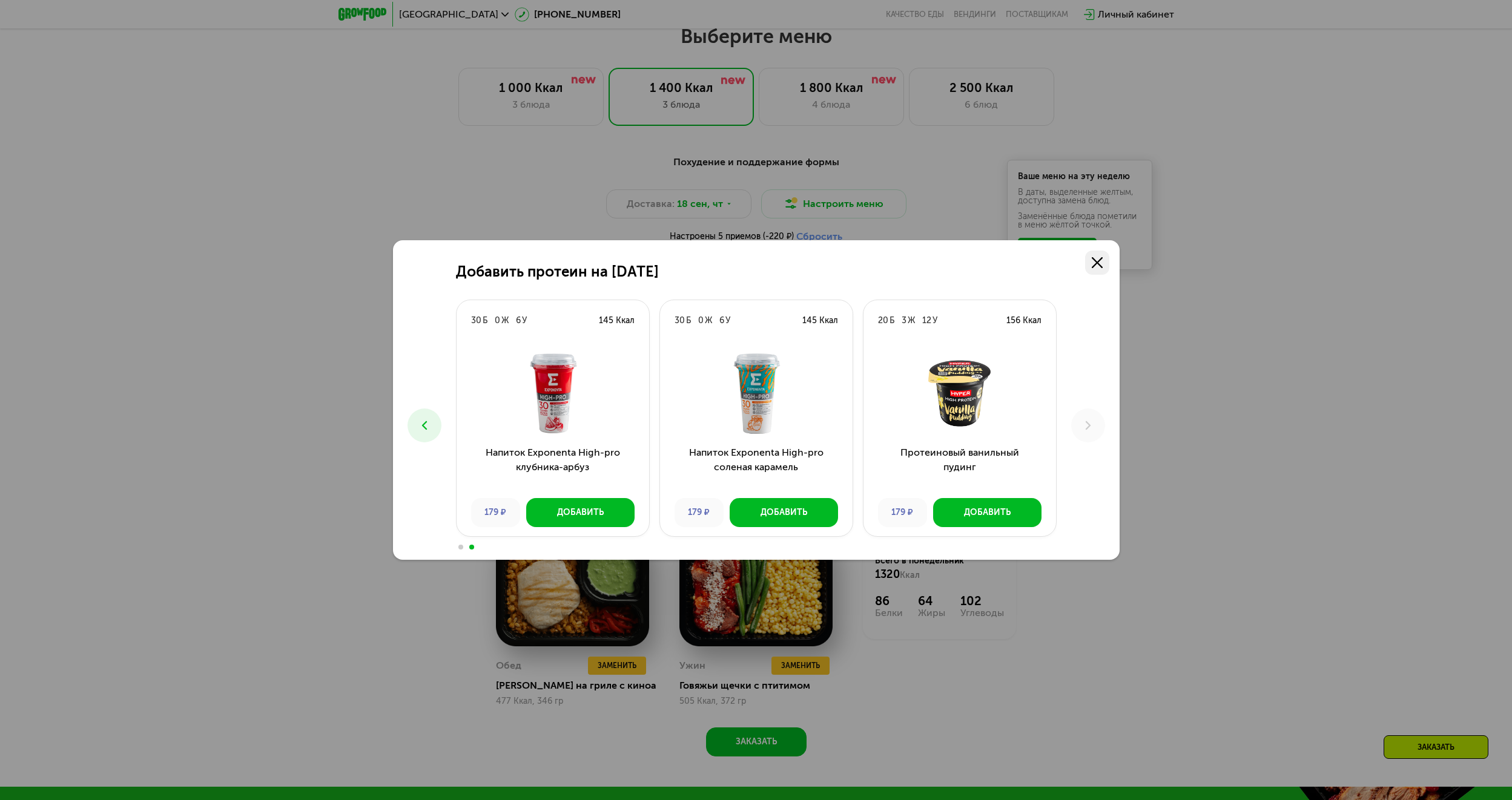
click at [1101, 262] on icon at bounding box center [1097, 262] width 11 height 11
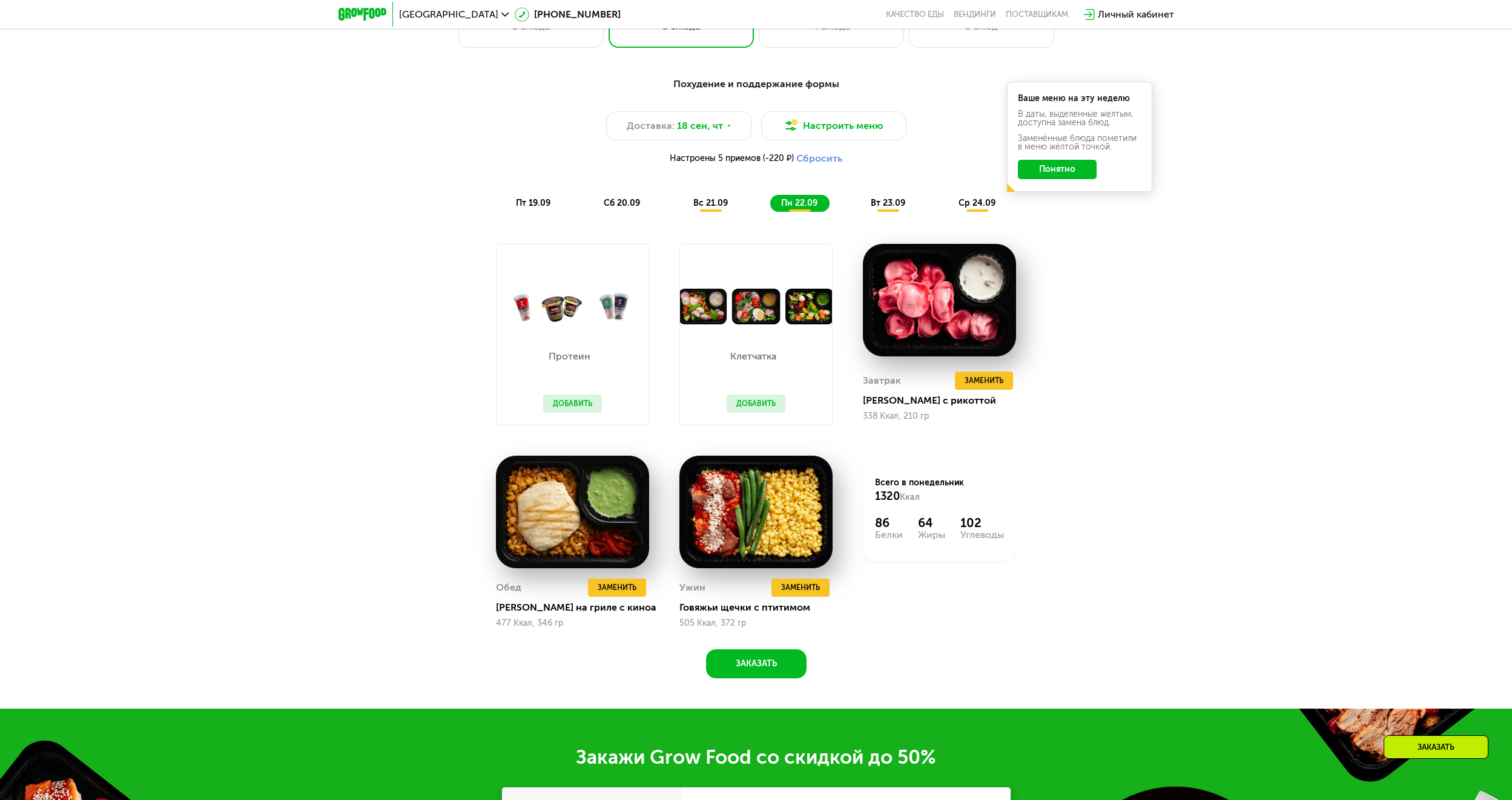
scroll to position [1478, 0]
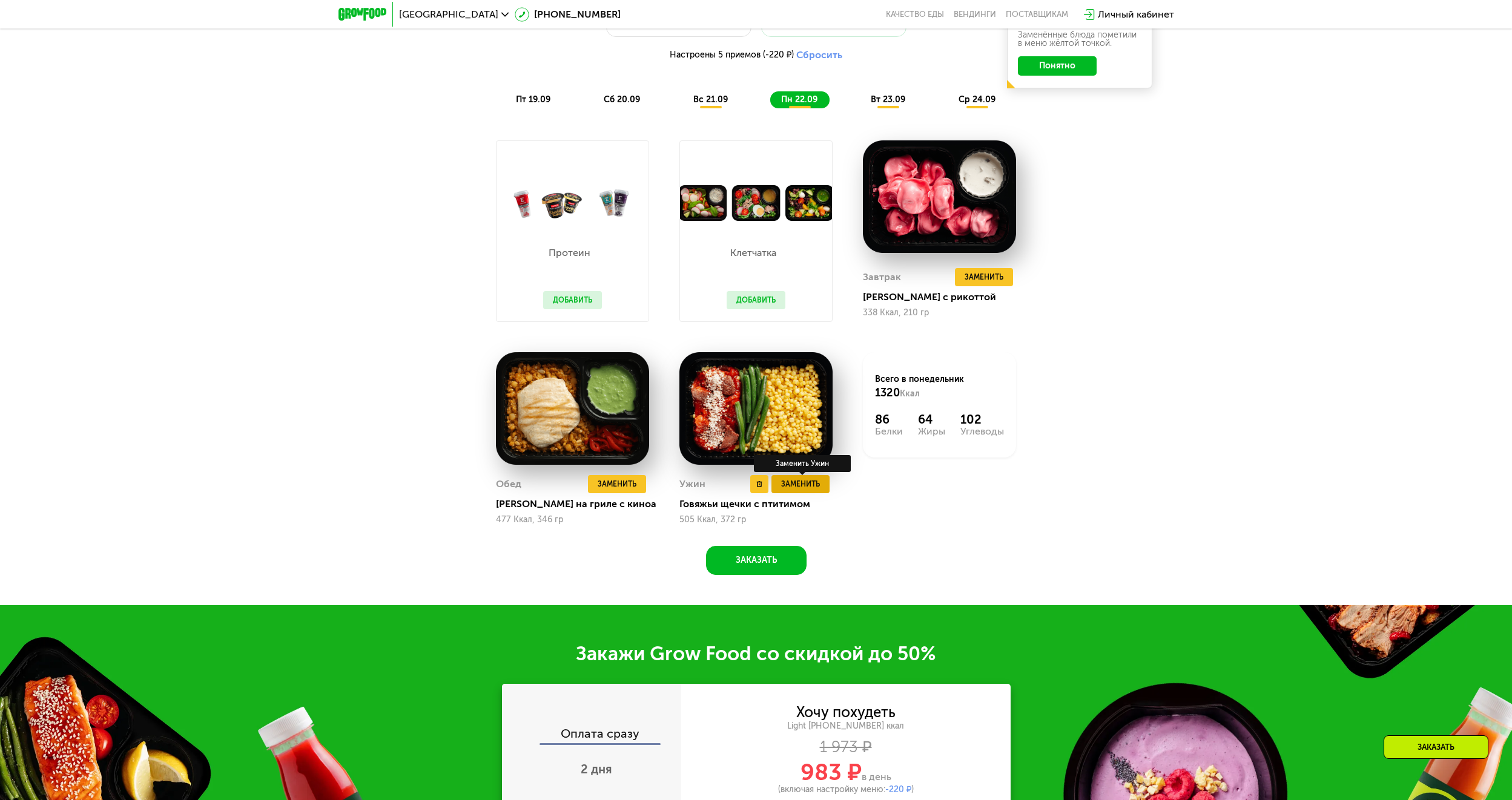
click at [815, 489] on span "Заменить" at bounding box center [800, 484] width 39 height 12
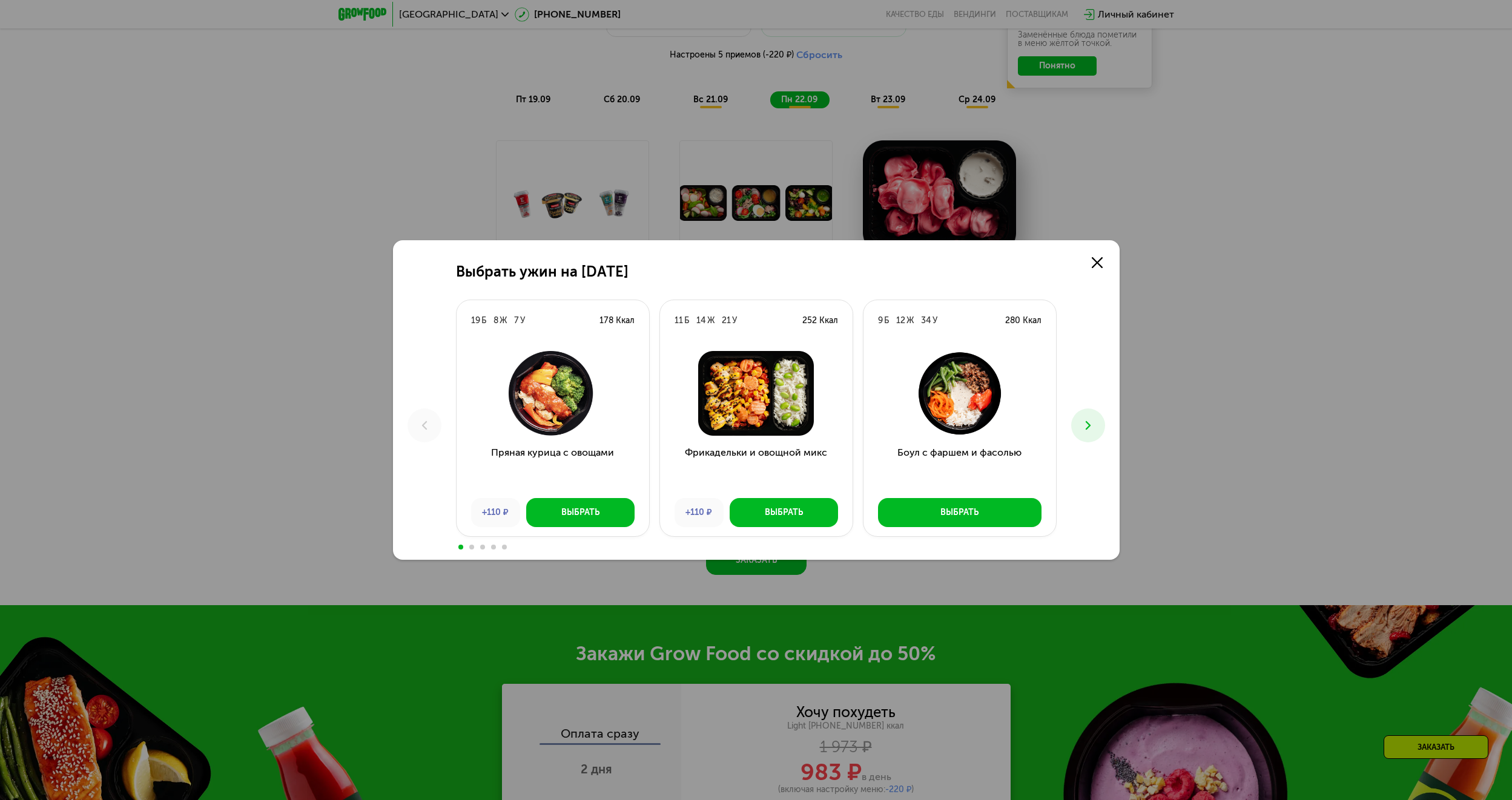
click at [1084, 433] on button at bounding box center [1088, 425] width 34 height 34
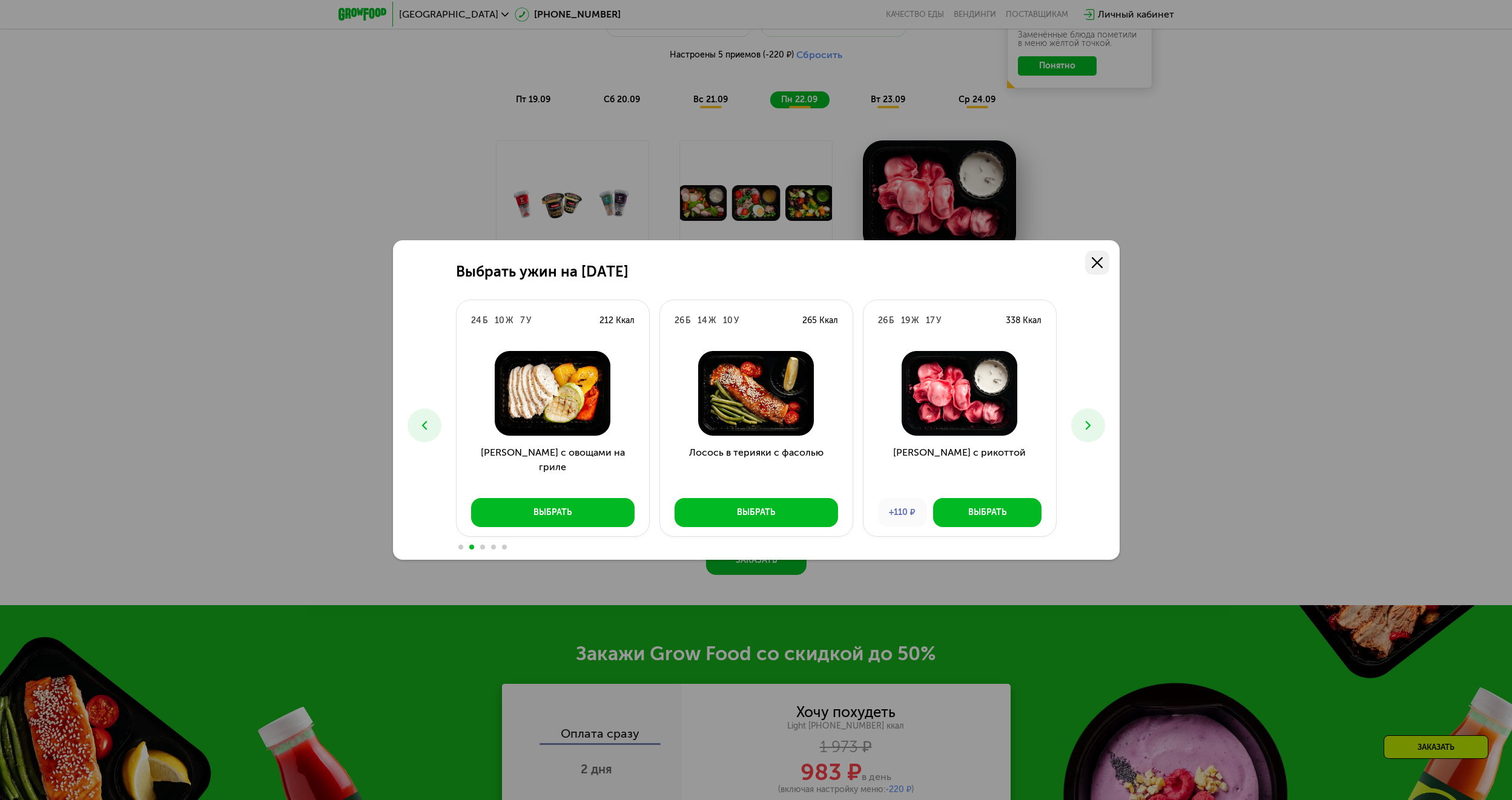
click at [1097, 265] on icon at bounding box center [1097, 262] width 11 height 11
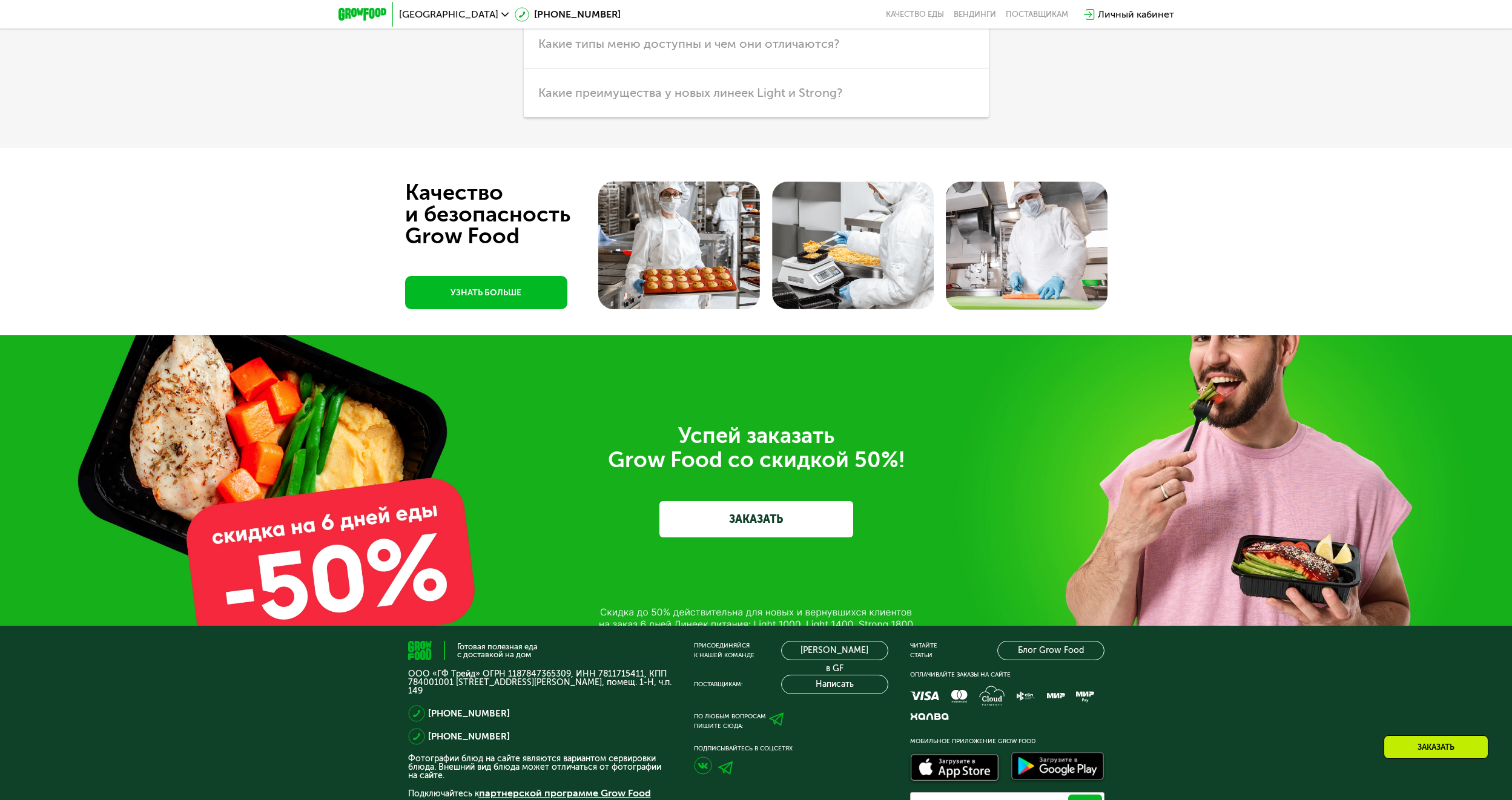
scroll to position [4497, 0]
